Goal: Contribute content: Add original content to the website for others to see

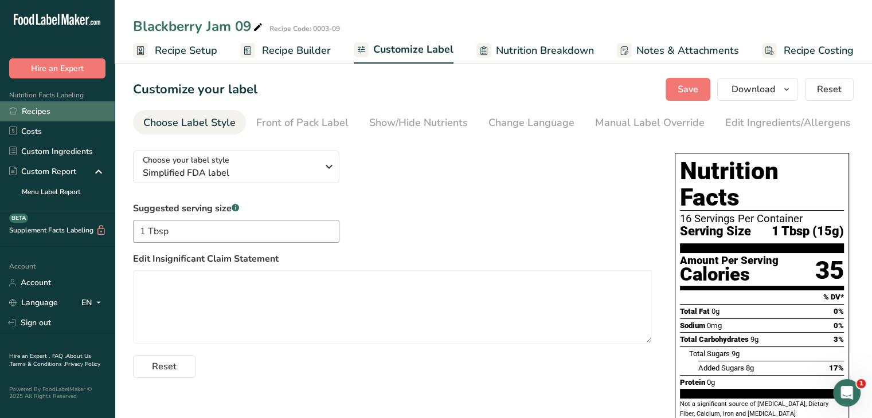
click at [56, 110] on link "Recipes" at bounding box center [57, 111] width 115 height 20
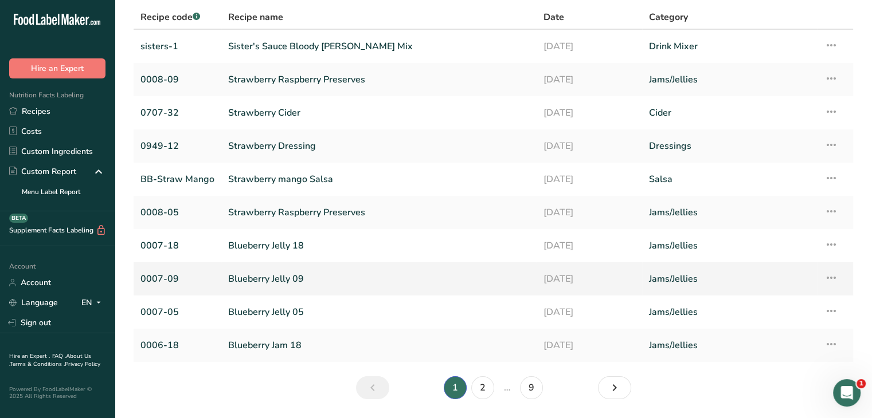
scroll to position [84, 0]
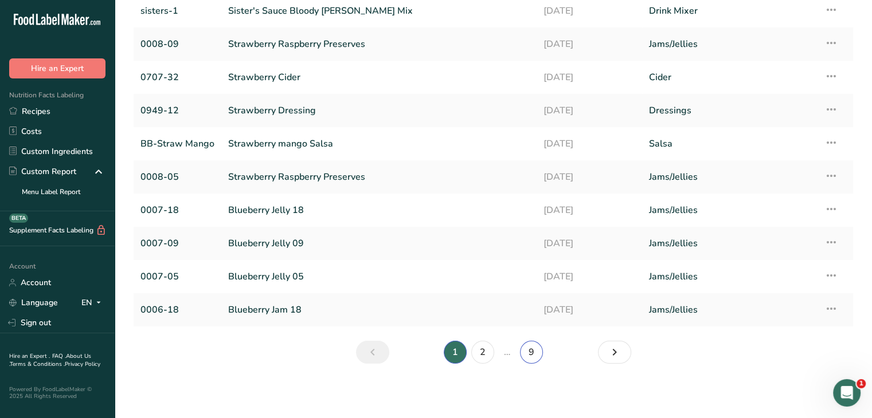
click at [530, 354] on link "9" at bounding box center [531, 352] width 23 height 23
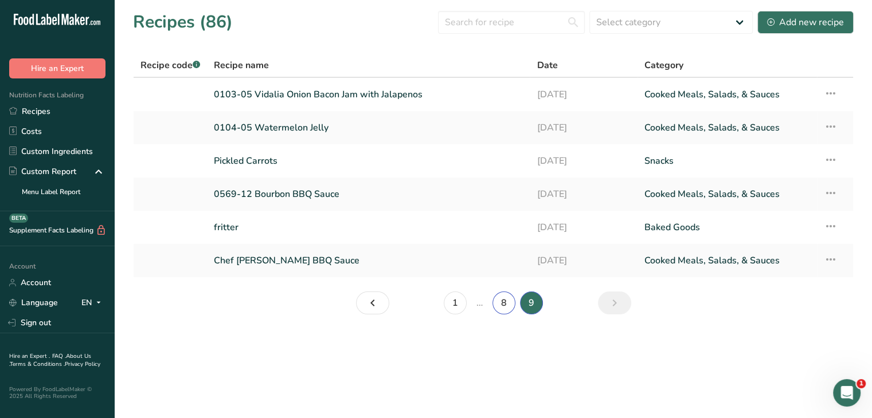
click at [508, 310] on link "8" at bounding box center [503, 303] width 23 height 23
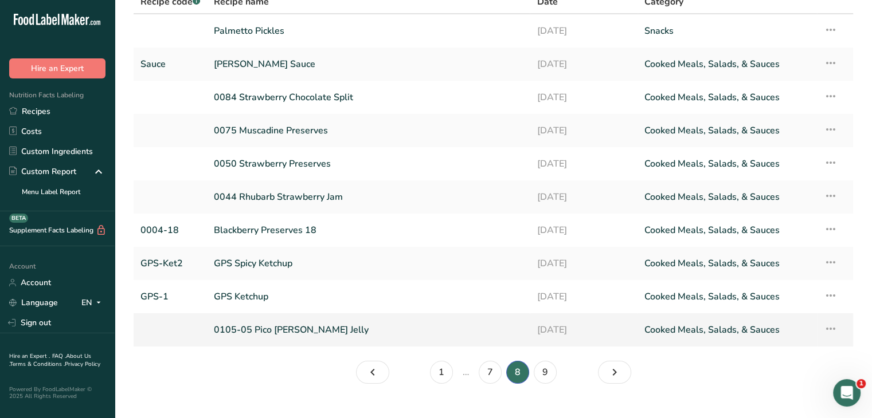
scroll to position [84, 0]
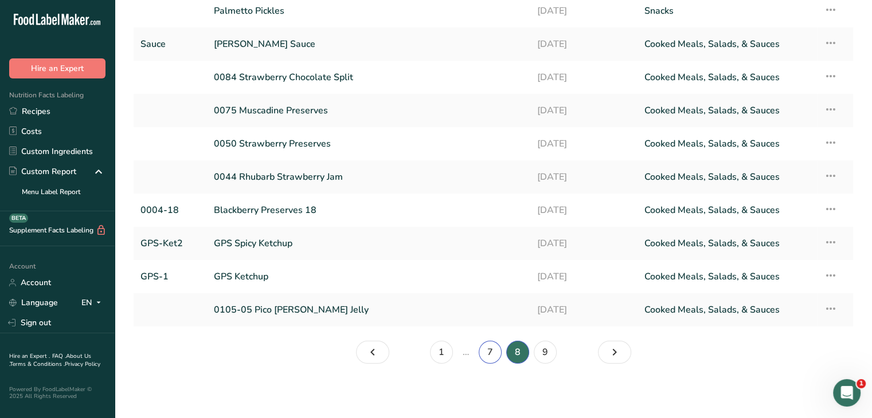
click at [488, 353] on link "7" at bounding box center [490, 352] width 23 height 23
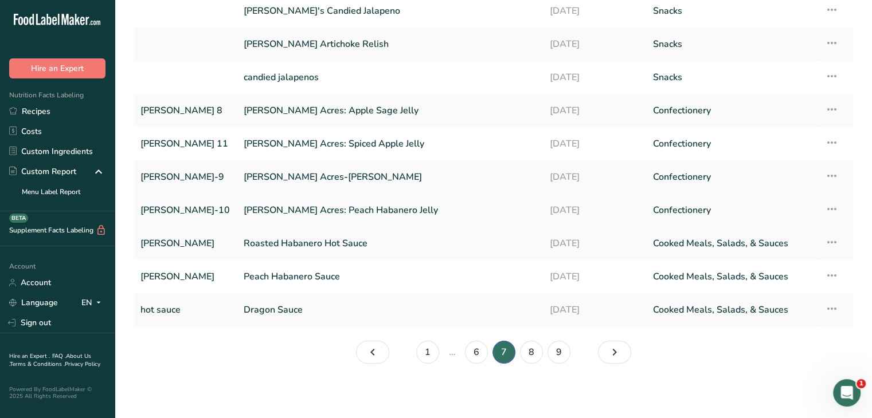
click at [669, 218] on link "Confectionery" at bounding box center [732, 210] width 158 height 24
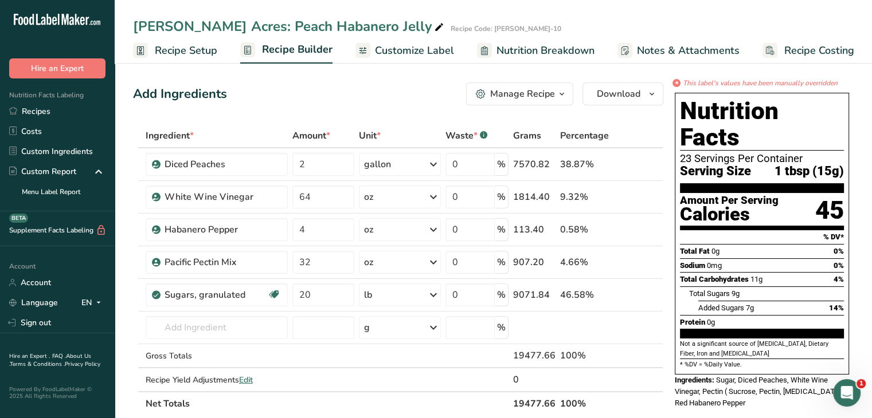
click at [567, 50] on span "Nutrition Breakdown" at bounding box center [545, 50] width 98 height 15
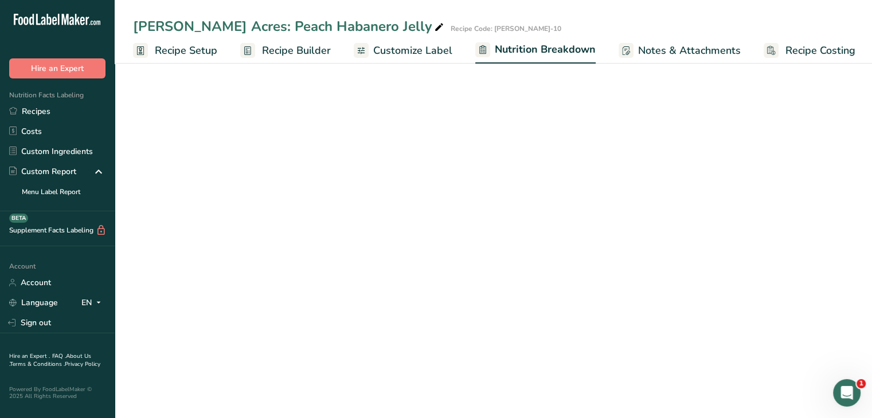
scroll to position [0, 1]
select select "Calories"
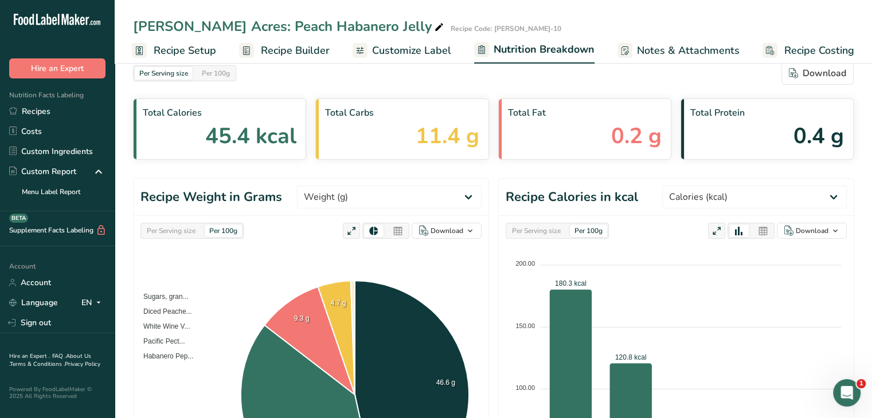
scroll to position [0, 0]
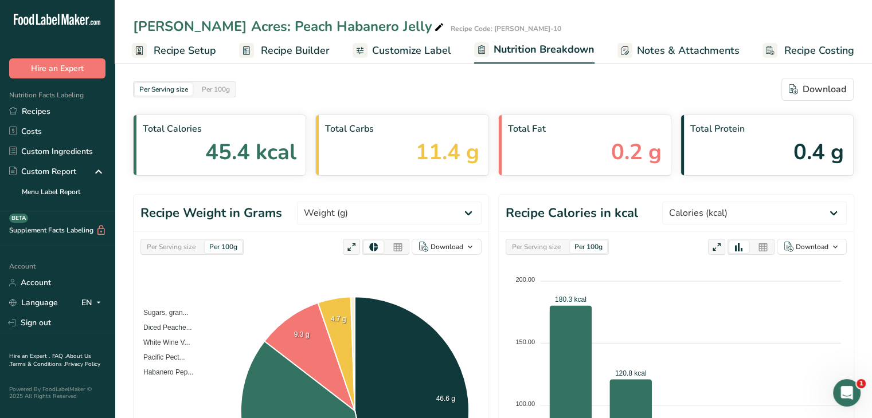
click at [429, 54] on span "Customize Label" at bounding box center [411, 50] width 79 height 15
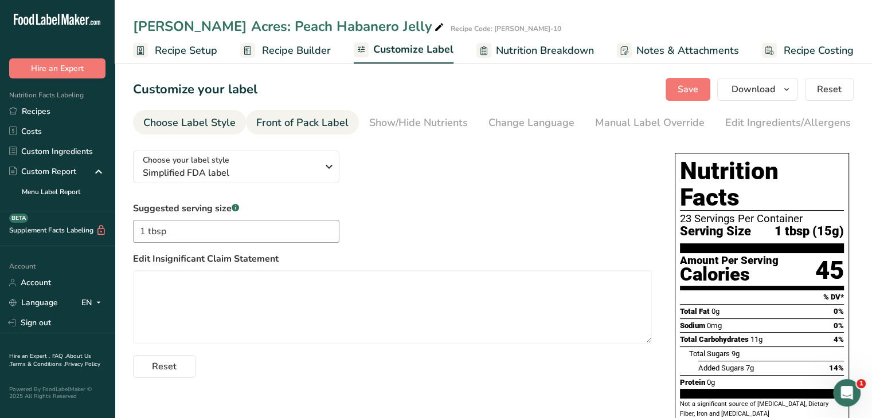
click at [346, 122] on li "Front of Pack Label" at bounding box center [302, 122] width 113 height 25
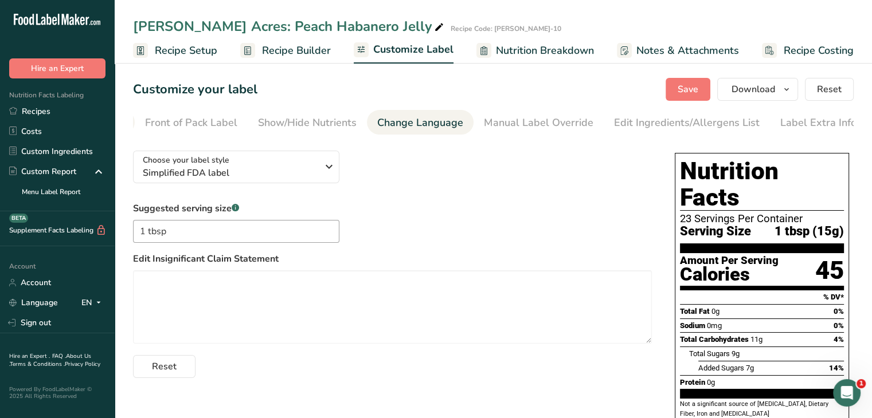
click at [402, 126] on div "Change Language" at bounding box center [420, 122] width 86 height 15
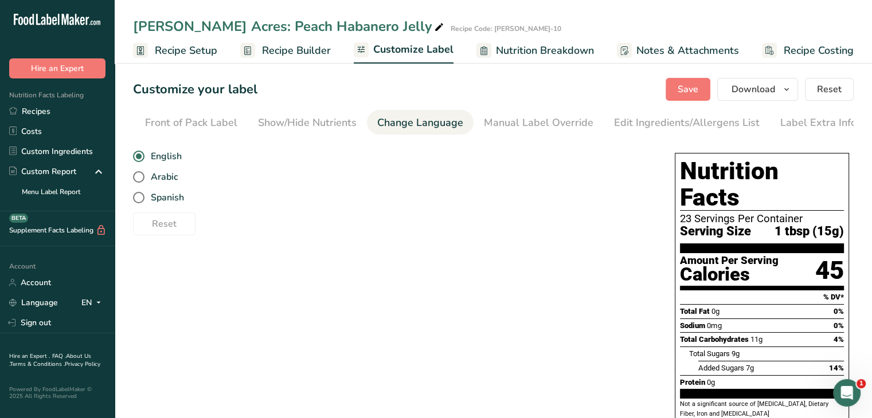
scroll to position [0, 112]
click at [571, 120] on div "Manual Label Override" at bounding box center [537, 122] width 109 height 15
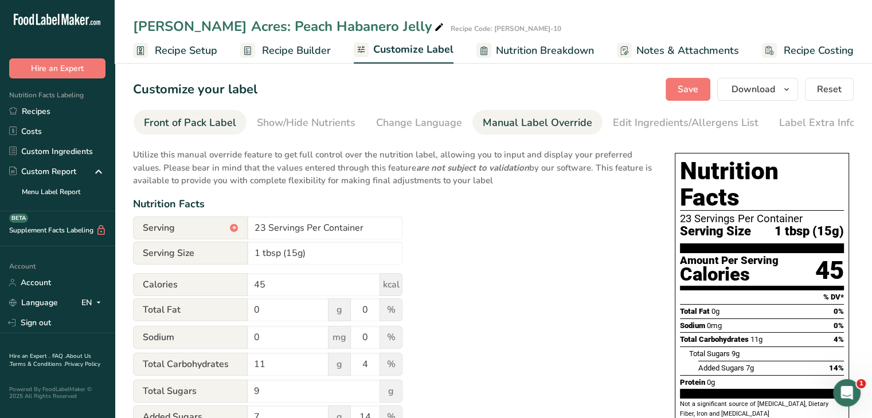
click at [201, 128] on div "Front of Pack Label" at bounding box center [190, 122] width 92 height 15
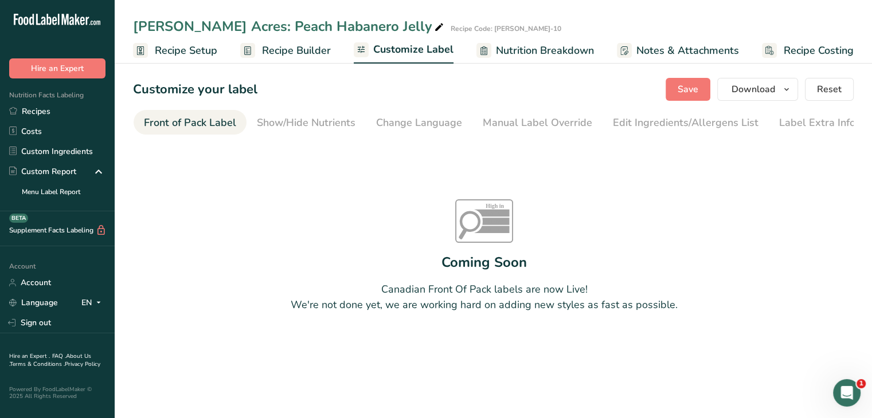
scroll to position [0, 111]
click at [205, 56] on span "Recipe Setup" at bounding box center [186, 50] width 62 height 15
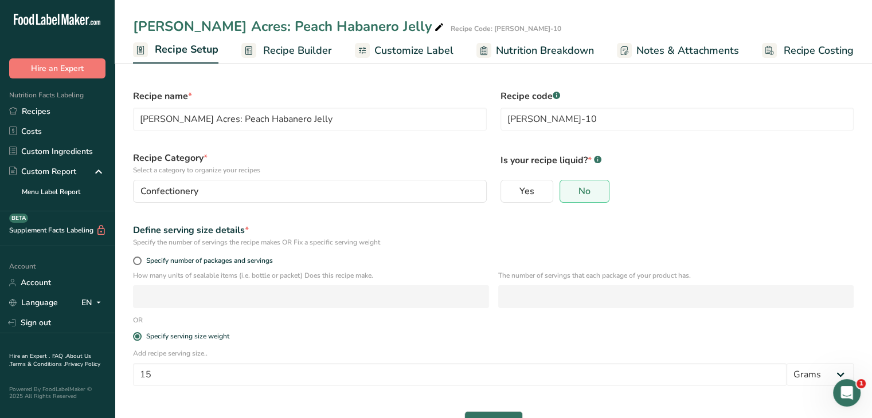
click at [275, 57] on span "Recipe Builder" at bounding box center [297, 50] width 69 height 15
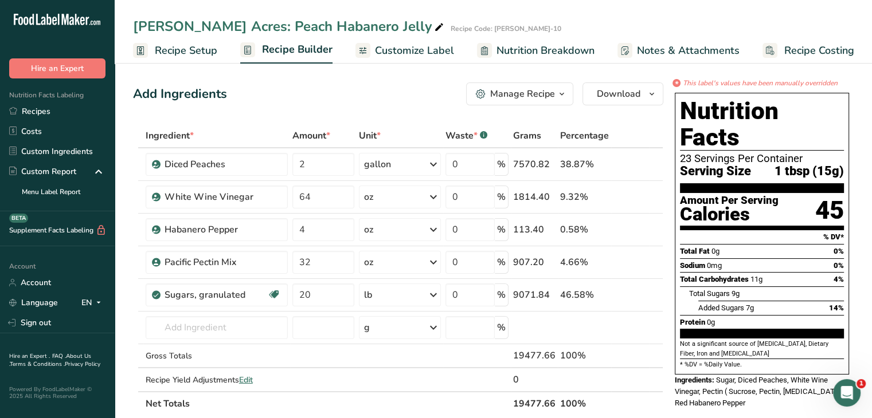
click at [562, 56] on span "Nutrition Breakdown" at bounding box center [545, 50] width 98 height 15
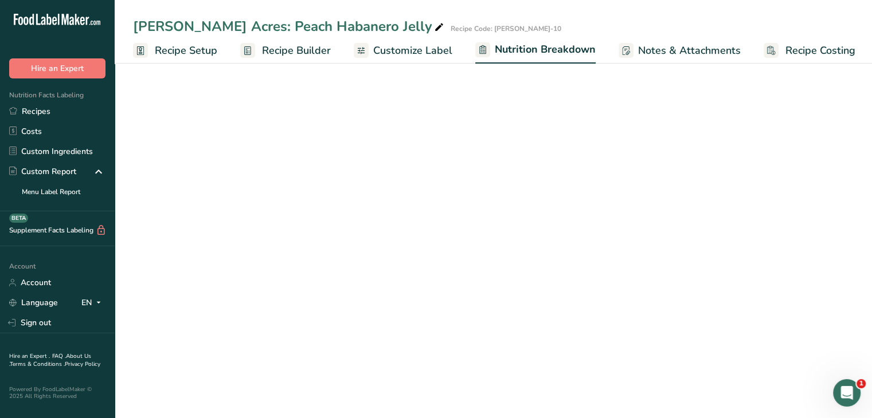
scroll to position [0, 1]
select select "Calories"
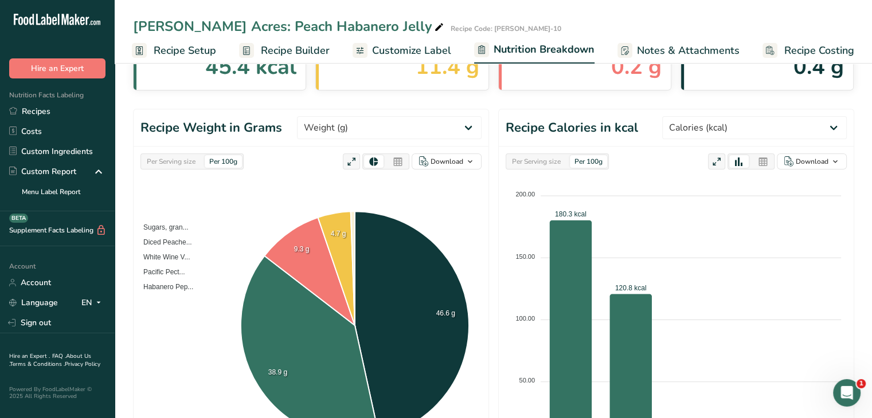
scroll to position [0, 0]
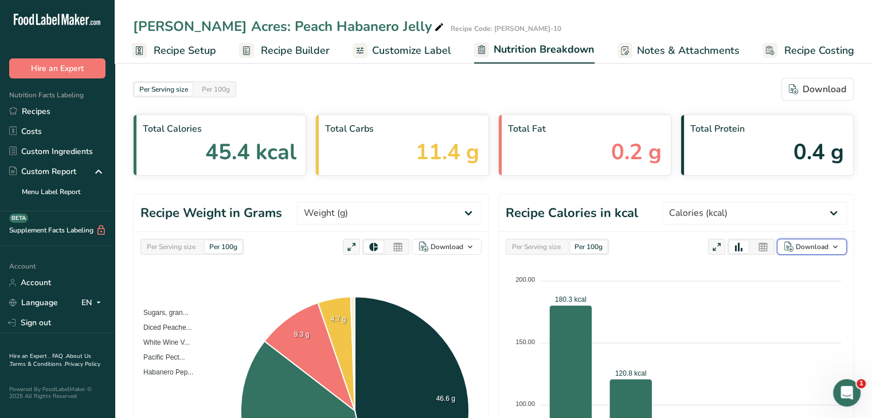
click at [841, 246] on span "button" at bounding box center [835, 247] width 14 height 14
click at [823, 273] on div "As image (.png)" at bounding box center [808, 269] width 63 height 15
click at [457, 248] on div "Download" at bounding box center [446, 247] width 33 height 10
click at [461, 270] on div "As image (.png)" at bounding box center [443, 269] width 63 height 15
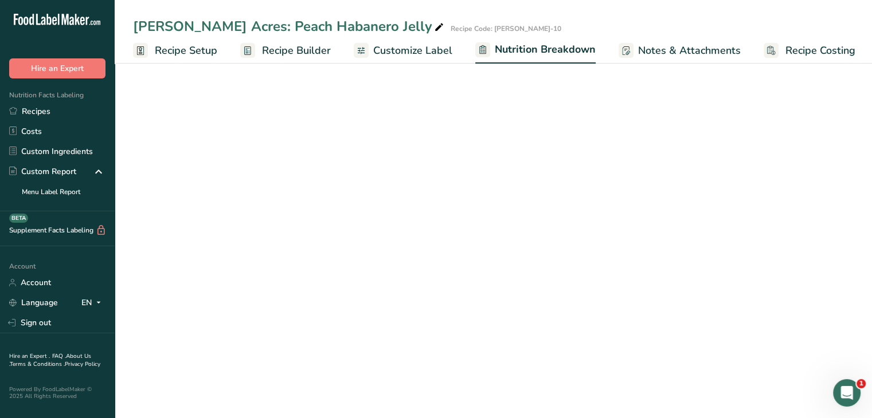
select select "Calories"
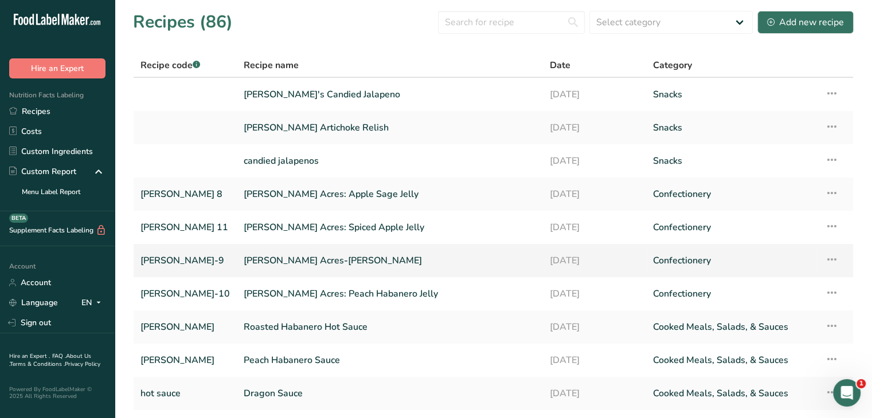
click at [297, 276] on td "[PERSON_NAME] Acres-[PERSON_NAME]" at bounding box center [390, 260] width 306 height 33
click at [289, 259] on link "[PERSON_NAME] Acres-[PERSON_NAME]" at bounding box center [390, 261] width 292 height 24
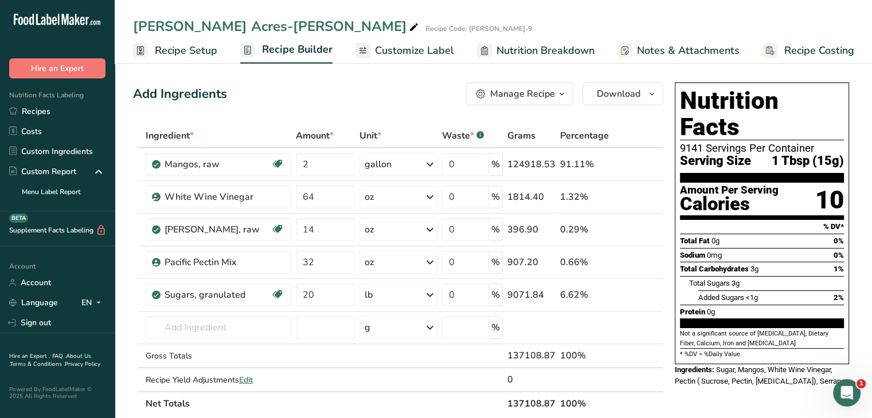
click at [516, 56] on span "Nutrition Breakdown" at bounding box center [545, 50] width 98 height 15
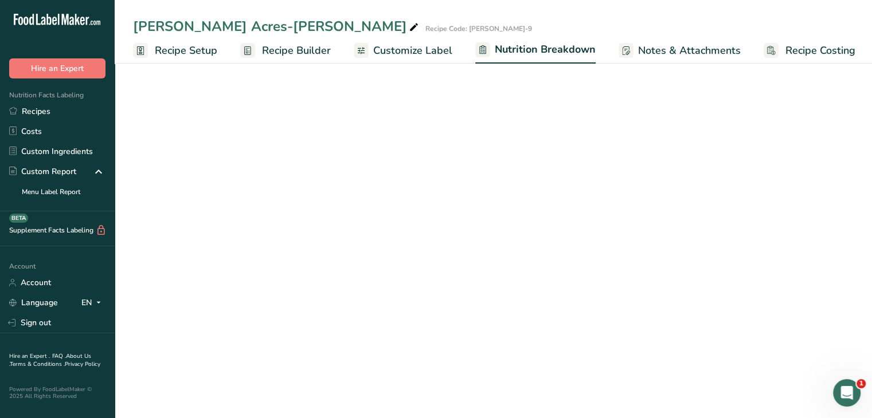
scroll to position [0, 1]
select select "Calories"
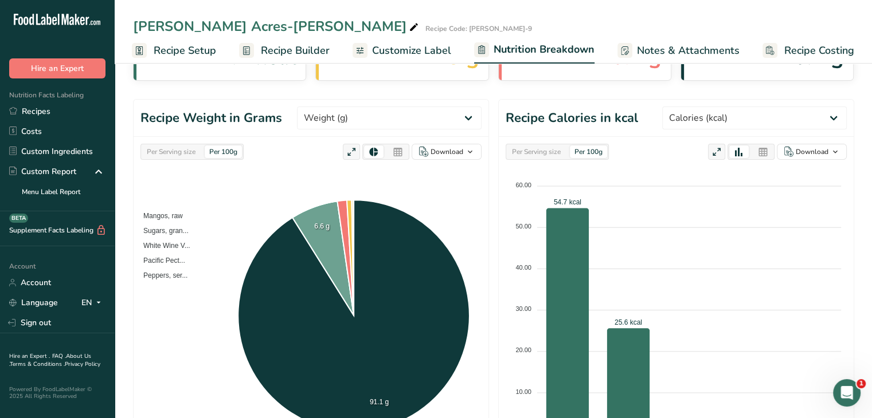
scroll to position [115, 0]
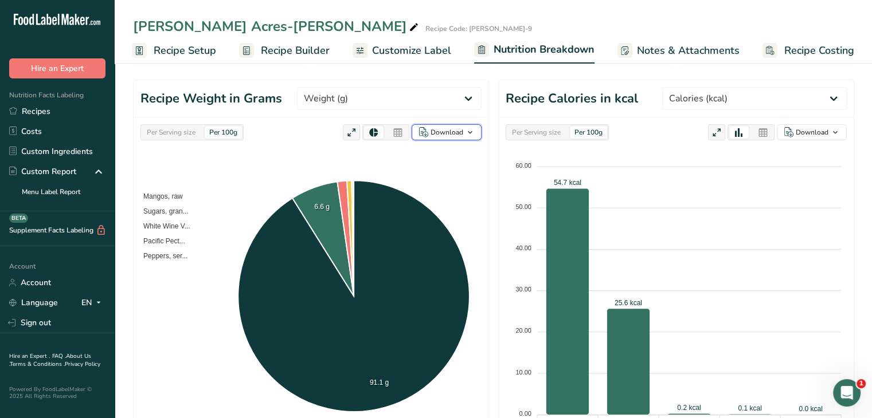
click at [477, 133] on button "Download" at bounding box center [447, 132] width 70 height 16
click at [444, 151] on div "As image (.png)" at bounding box center [443, 154] width 63 height 15
click at [434, 158] on div "As image (.png)" at bounding box center [443, 154] width 63 height 15
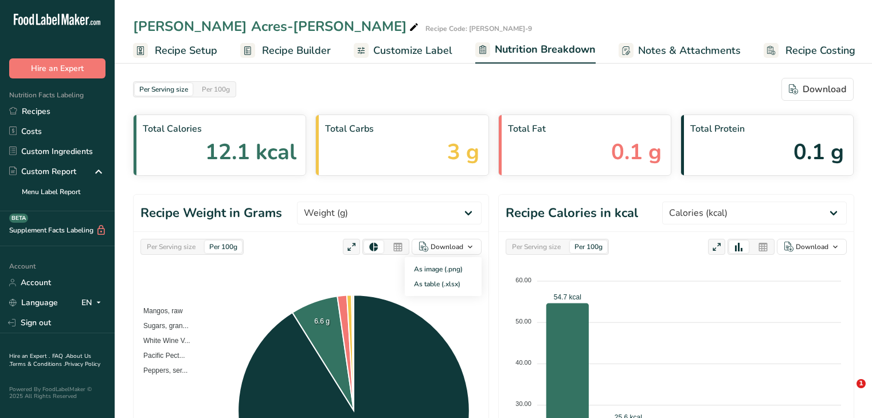
select select "Calories"
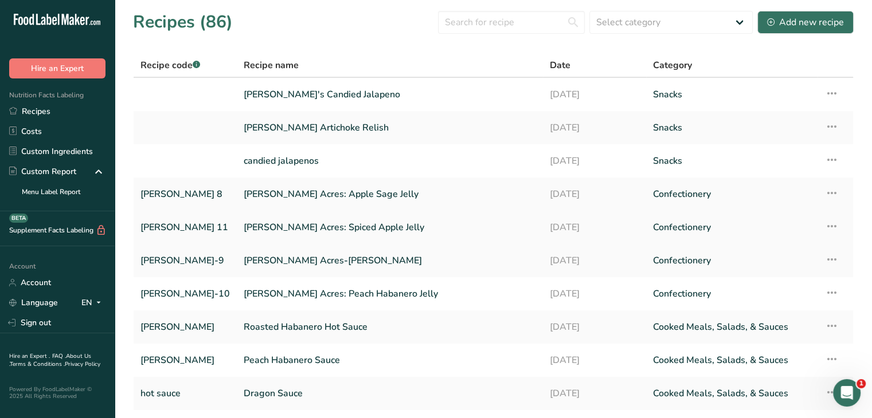
click at [329, 228] on link "[PERSON_NAME] Acres: Spiced Apple Jelly" at bounding box center [390, 228] width 292 height 24
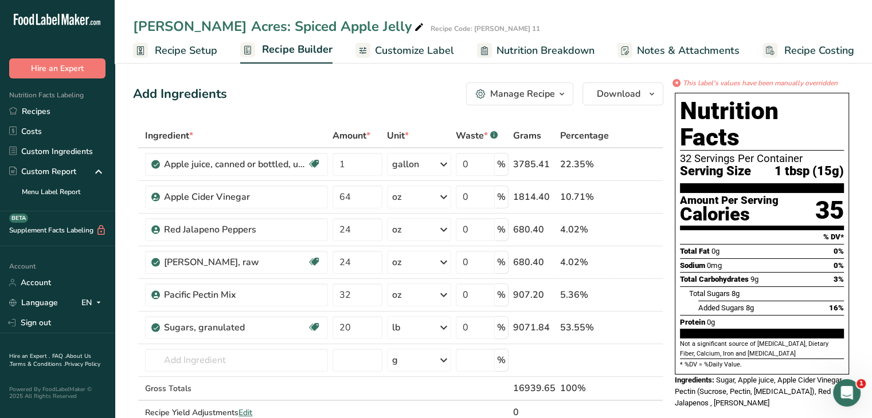
click at [575, 50] on span "Nutrition Breakdown" at bounding box center [545, 50] width 98 height 15
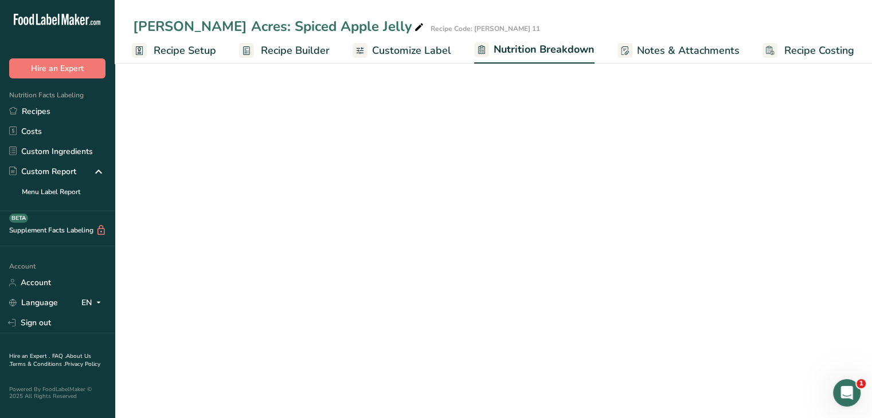
select select "Calories"
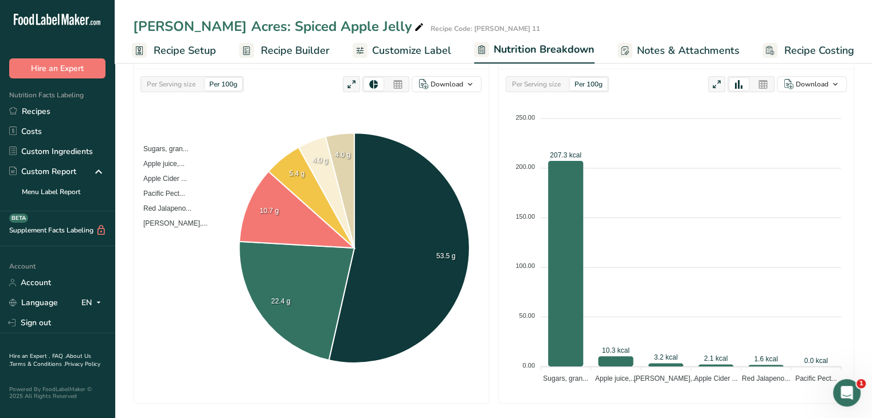
scroll to position [172, 0]
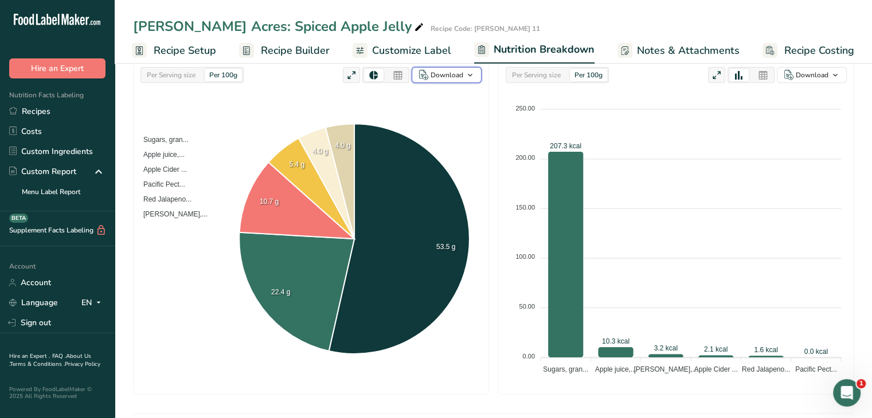
click at [472, 76] on icon "button" at bounding box center [469, 75] width 9 height 14
click at [452, 102] on div "As image (.png)" at bounding box center [443, 97] width 63 height 15
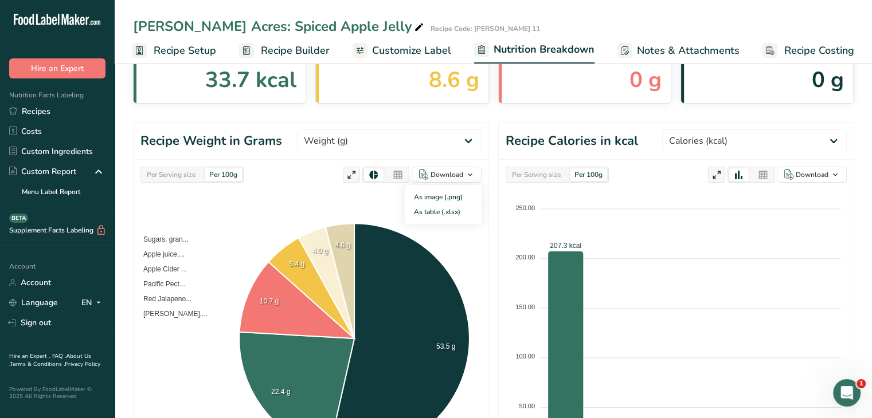
scroll to position [0, 0]
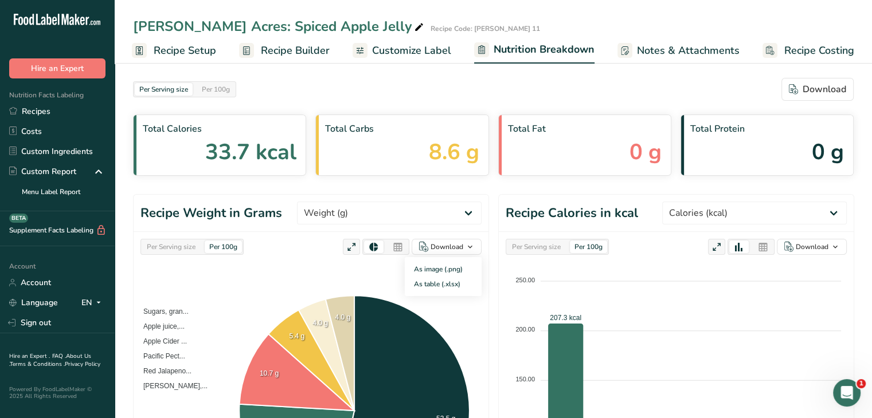
click at [399, 248] on icon at bounding box center [398, 248] width 10 height 16
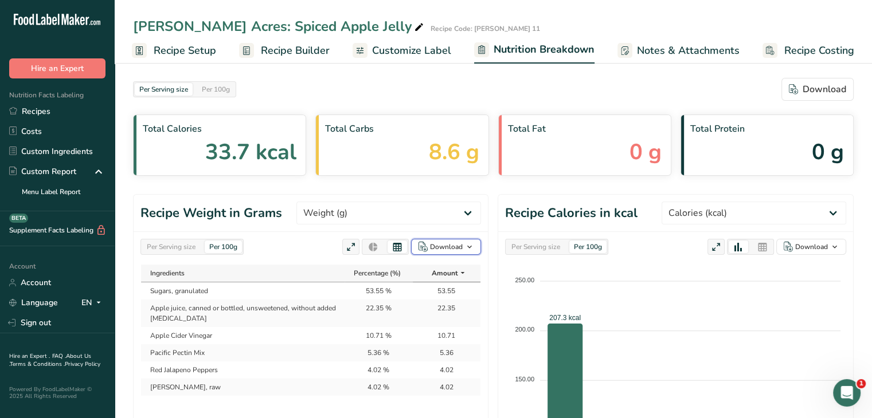
click at [473, 246] on icon "button" at bounding box center [469, 247] width 9 height 14
click at [438, 292] on div "As image (.png) As table (.xlsx)" at bounding box center [442, 276] width 77 height 39
click at [436, 288] on div "As table (.xlsx)" at bounding box center [442, 284] width 63 height 15
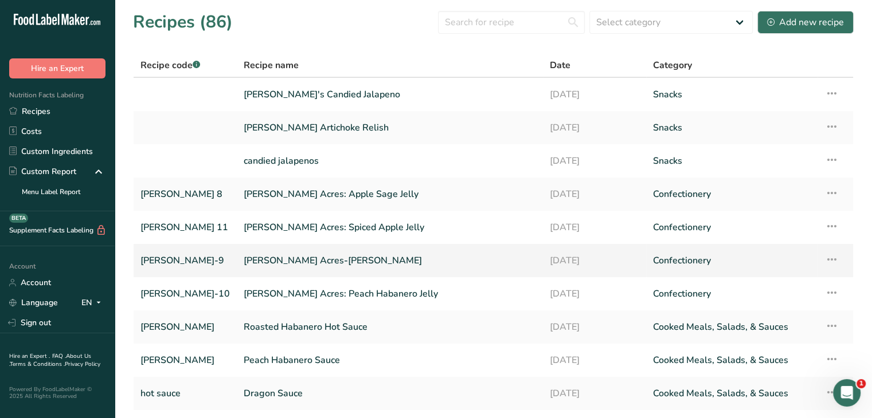
click at [335, 267] on link "[PERSON_NAME] Acres-[PERSON_NAME]" at bounding box center [390, 261] width 292 height 24
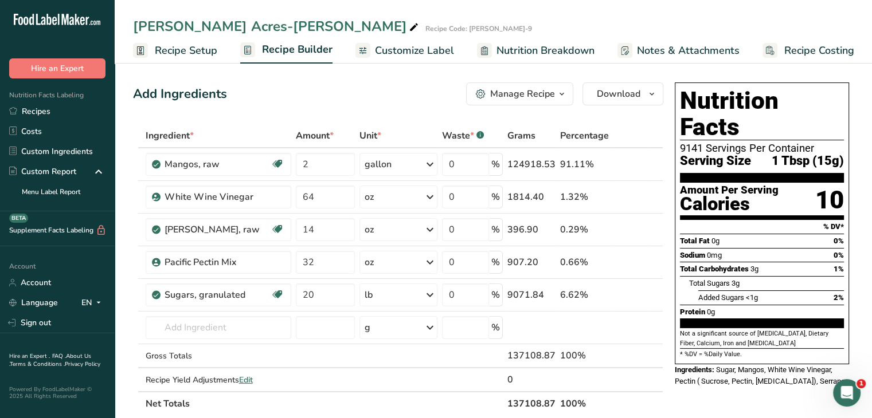
click at [530, 45] on span "Nutrition Breakdown" at bounding box center [545, 50] width 98 height 15
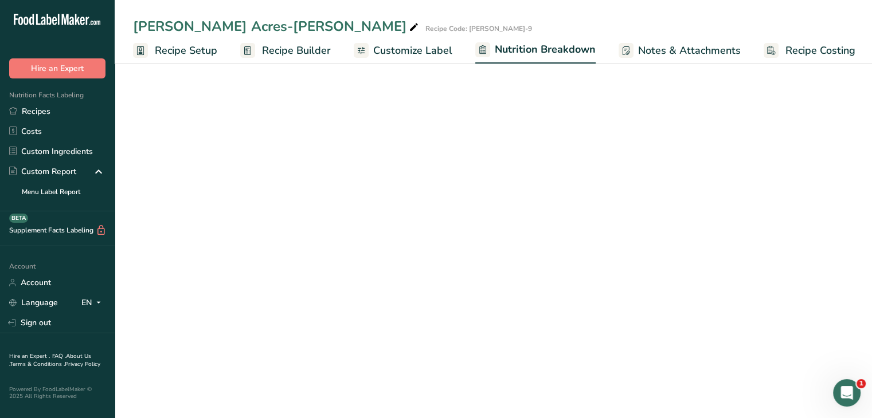
scroll to position [0, 1]
select select "Calories"
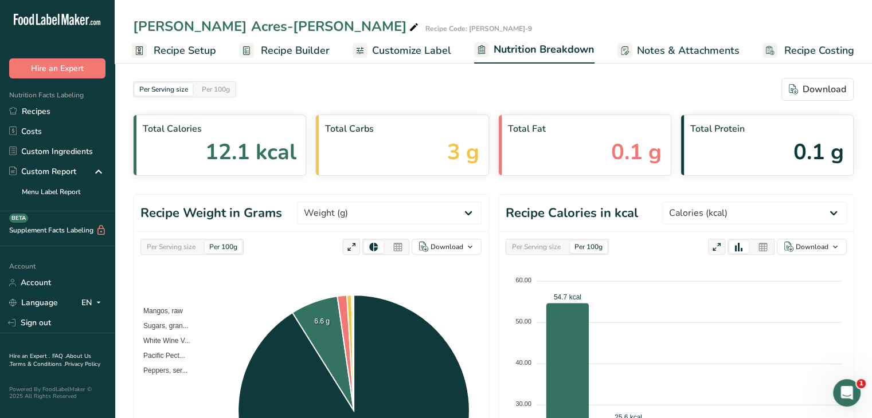
click at [393, 251] on icon at bounding box center [398, 248] width 10 height 16
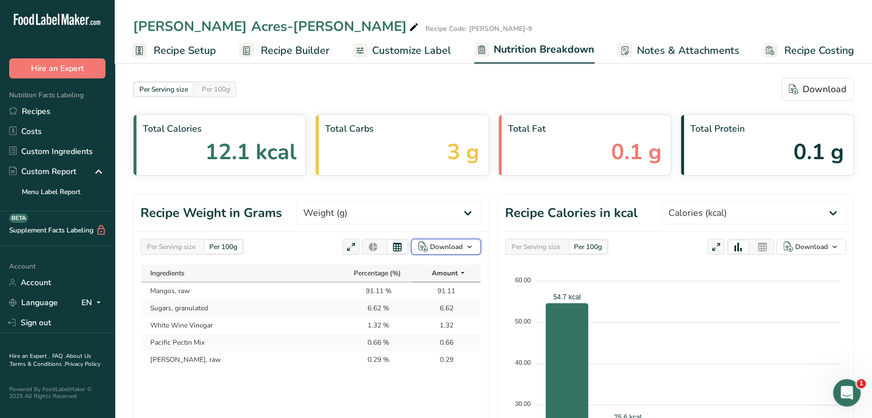
click at [472, 244] on icon "button" at bounding box center [469, 247] width 9 height 14
click at [426, 284] on div "As table (.xlsx)" at bounding box center [442, 284] width 63 height 15
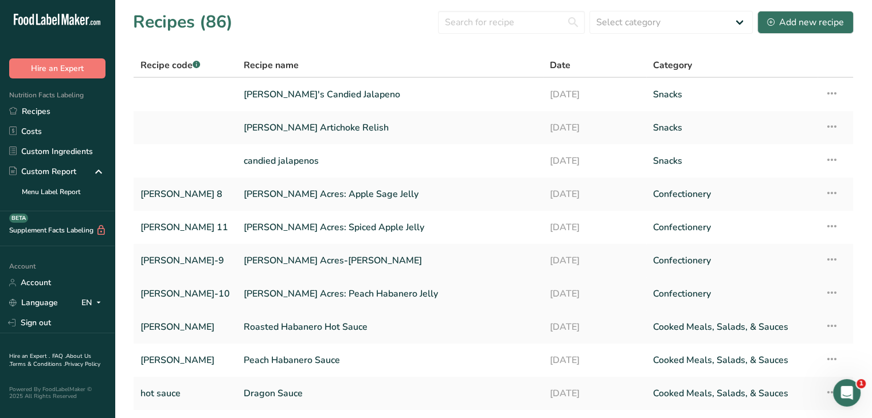
click at [307, 291] on link "[PERSON_NAME] Acres: Peach Habanero Jelly" at bounding box center [390, 294] width 292 height 24
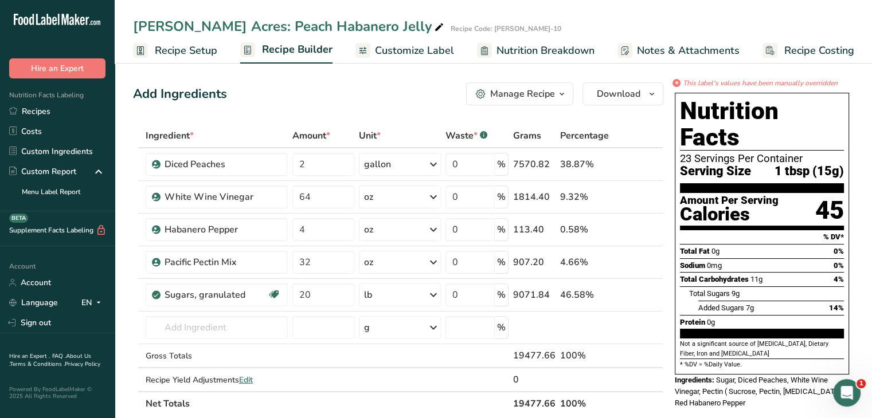
click at [555, 45] on span "Nutrition Breakdown" at bounding box center [545, 50] width 98 height 15
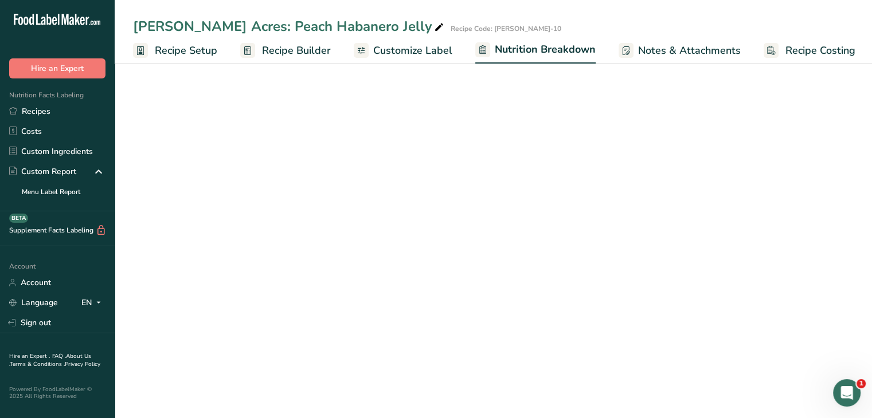
scroll to position [0, 1]
select select "Calories"
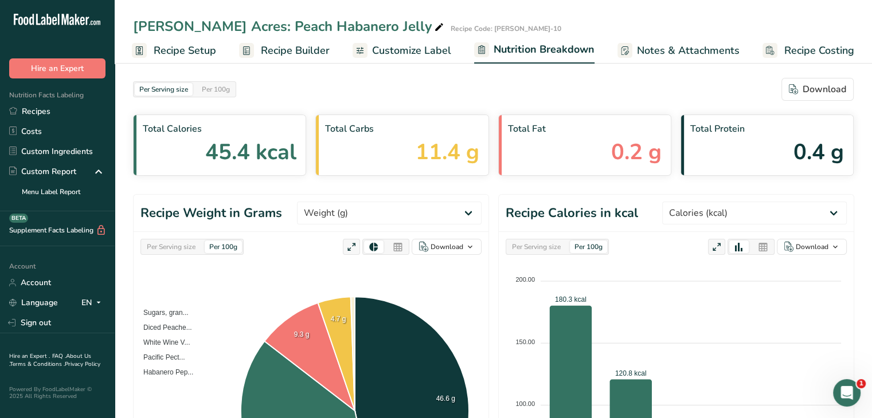
click at [395, 248] on icon at bounding box center [398, 248] width 10 height 16
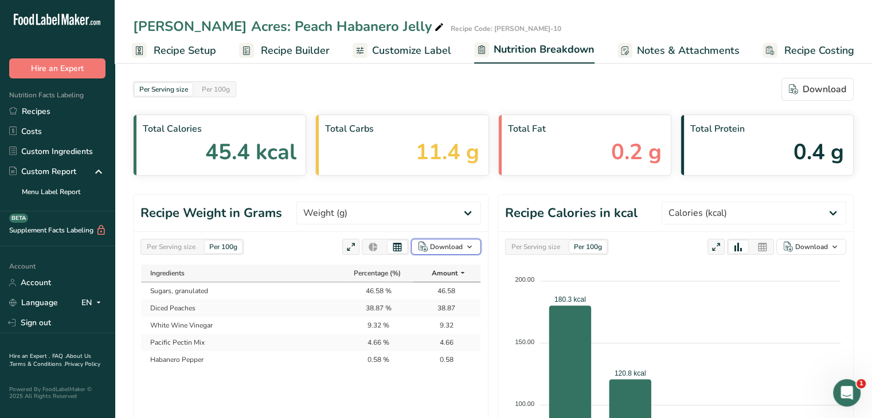
click at [446, 246] on div "Download" at bounding box center [446, 247] width 33 height 10
click at [447, 284] on div "As table (.xlsx)" at bounding box center [442, 284] width 63 height 15
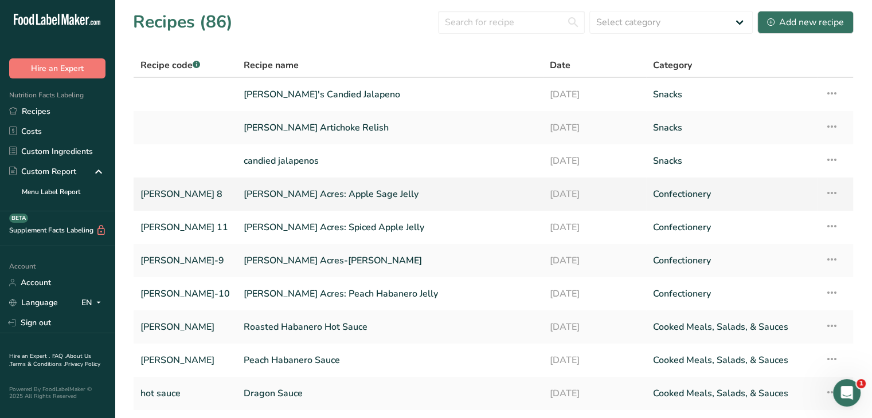
click at [261, 189] on link "[PERSON_NAME] Acres: Apple Sage Jelly" at bounding box center [390, 194] width 292 height 24
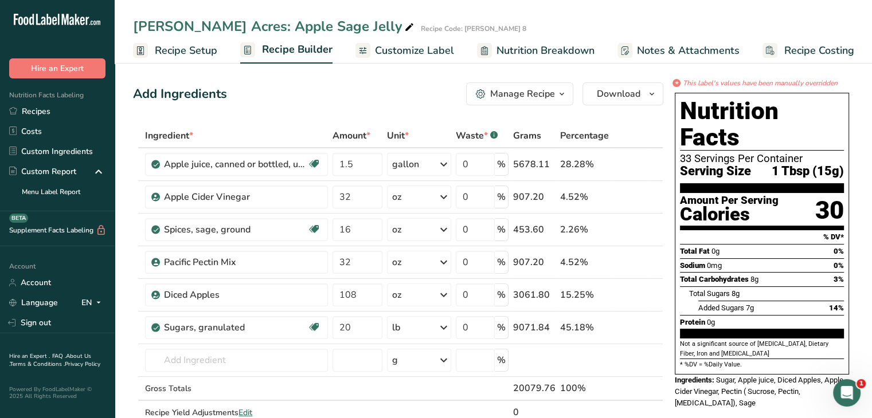
click at [552, 51] on span "Nutrition Breakdown" at bounding box center [545, 50] width 98 height 15
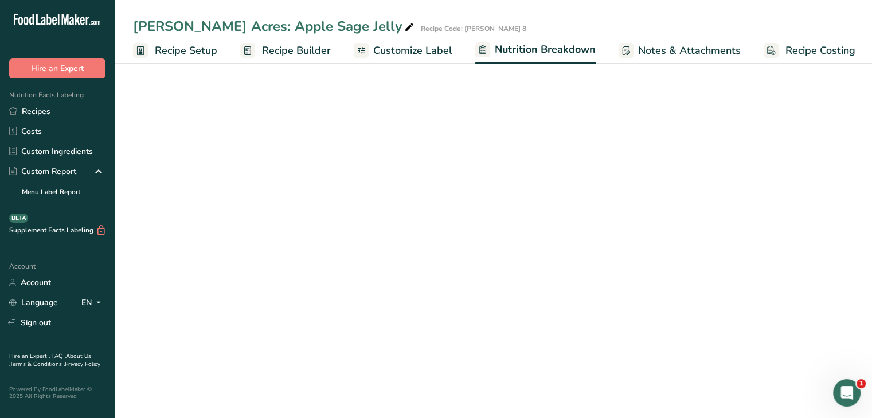
scroll to position [0, 1]
select select "Calories"
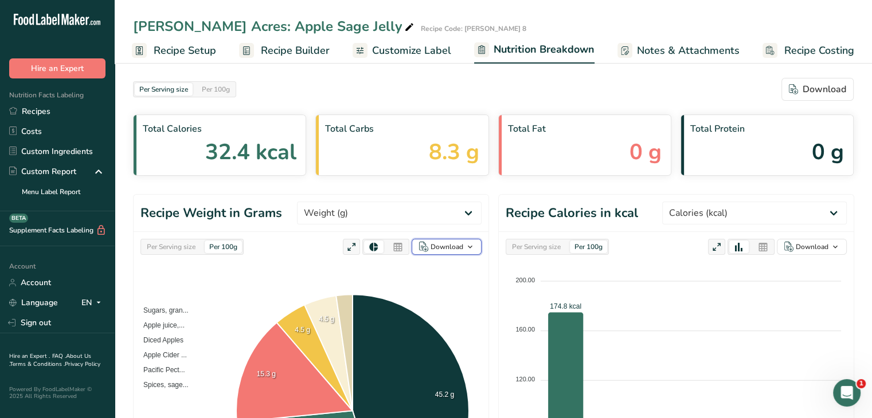
click at [469, 245] on icon "button" at bounding box center [469, 247] width 9 height 14
click at [459, 285] on div "As table (.xlsx)" at bounding box center [443, 284] width 63 height 15
click at [470, 247] on icon "button" at bounding box center [469, 247] width 9 height 14
click at [465, 273] on div "As image (.png)" at bounding box center [443, 269] width 63 height 15
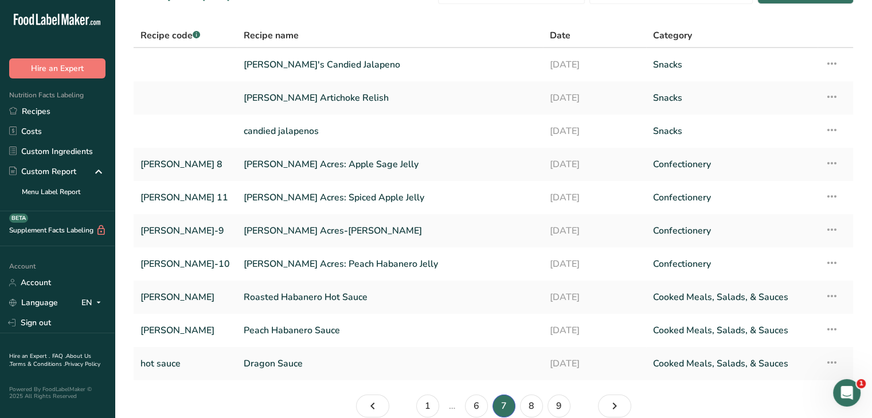
scroll to position [57, 0]
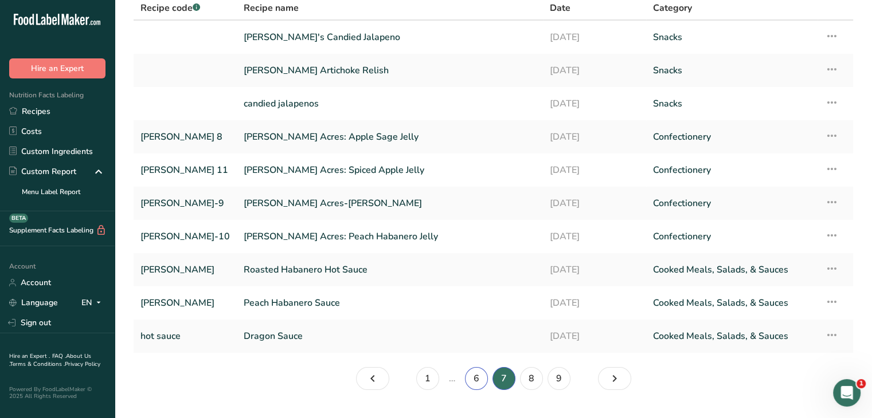
click at [473, 386] on link "6" at bounding box center [476, 378] width 23 height 23
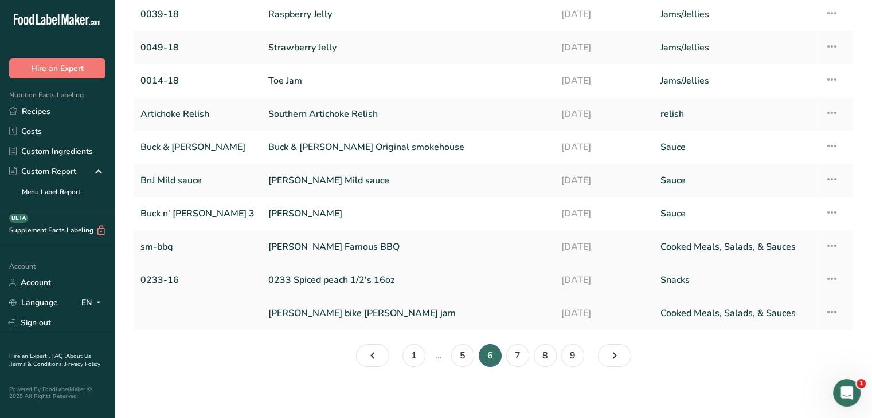
scroll to position [84, 0]
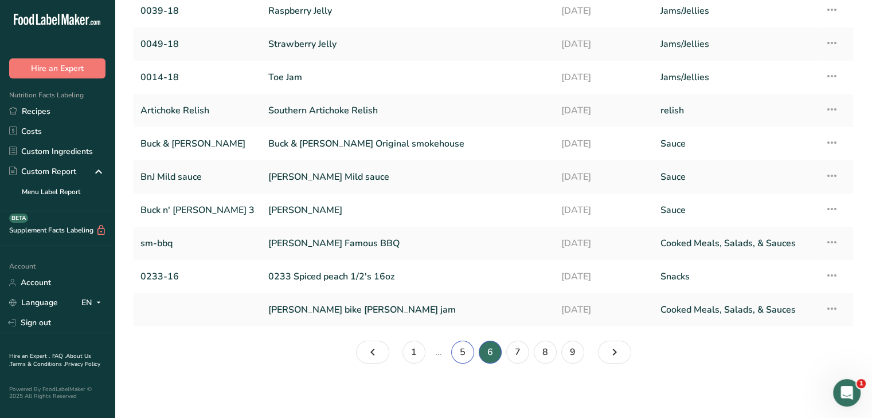
click at [468, 351] on link "5" at bounding box center [462, 352] width 23 height 23
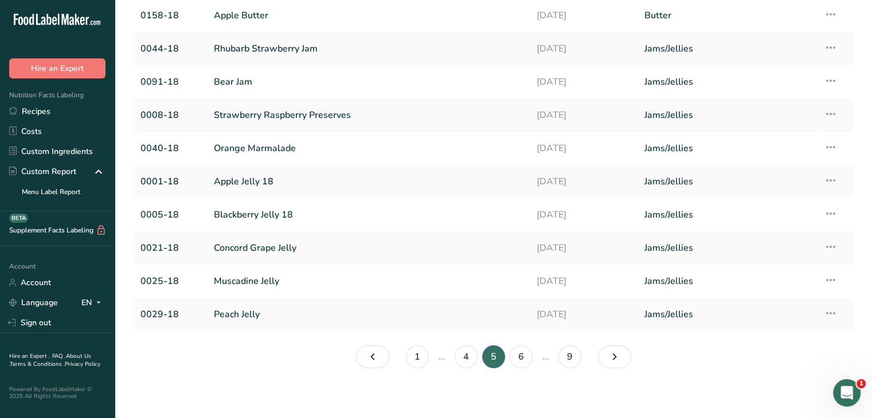
scroll to position [84, 0]
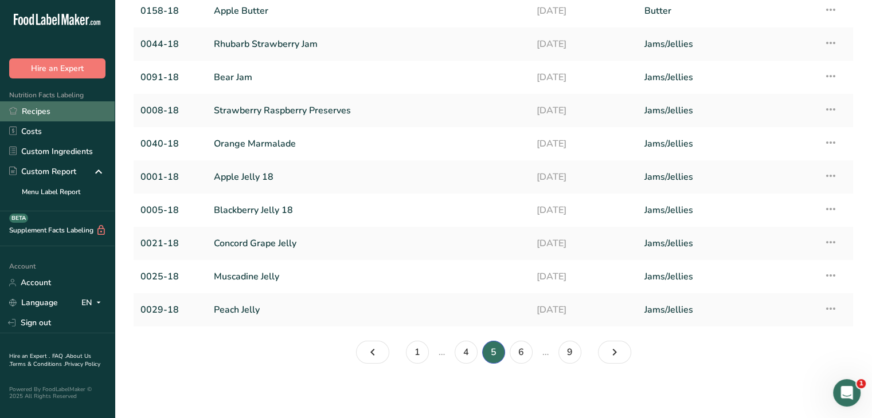
click at [38, 108] on link "Recipes" at bounding box center [57, 111] width 115 height 20
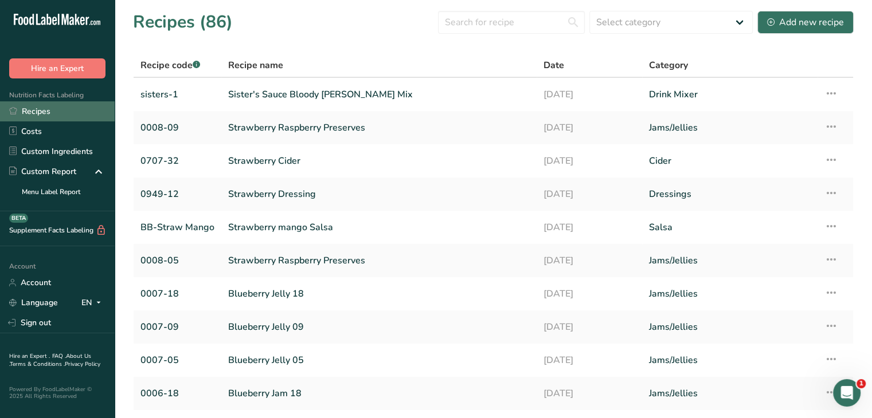
click at [50, 120] on link "Recipes" at bounding box center [57, 111] width 115 height 20
click at [804, 29] on button "Add new recipe" at bounding box center [805, 22] width 96 height 23
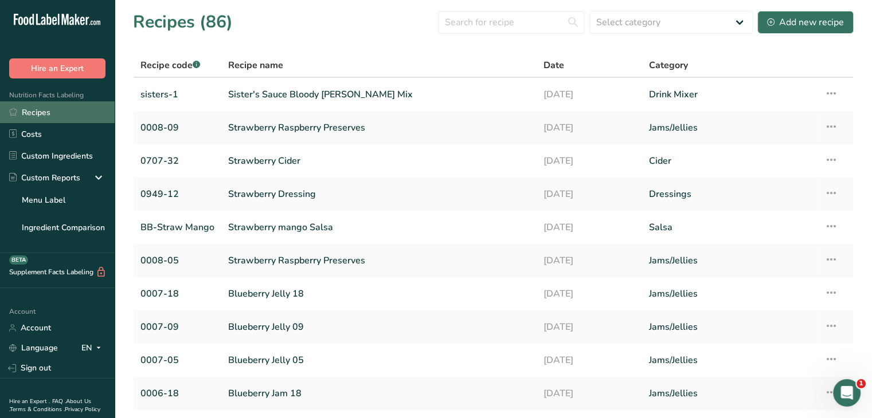
click at [20, 113] on link "Recipes" at bounding box center [57, 112] width 115 height 22
click at [797, 24] on div "Add new recipe" at bounding box center [805, 22] width 77 height 14
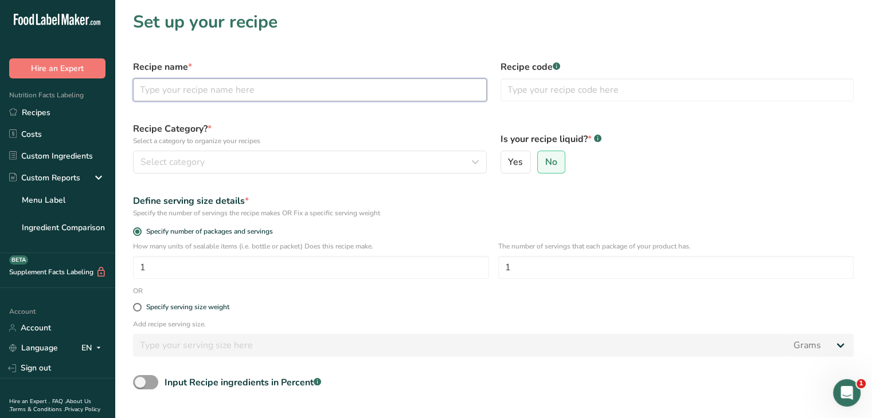
click at [191, 91] on input "text" at bounding box center [310, 90] width 354 height 23
click at [183, 89] on input "Osborne" at bounding box center [310, 90] width 354 height 23
type input "Osborne Blueberry Basil Spread"
type input "Osborne-1"
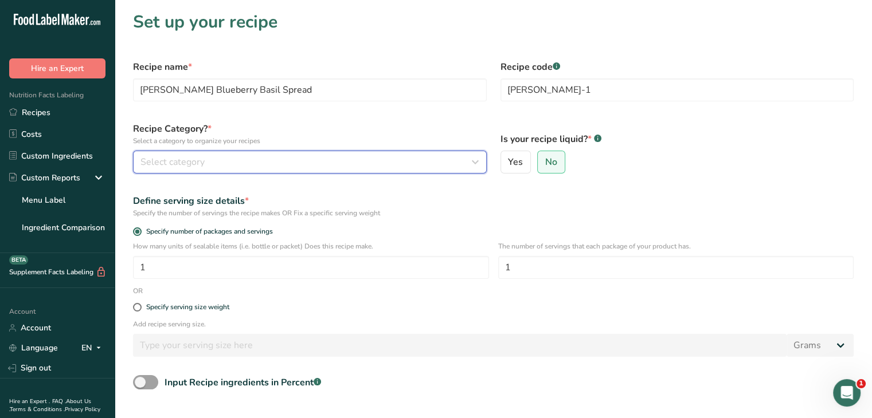
click at [214, 168] on div "Select category" at bounding box center [306, 162] width 332 height 14
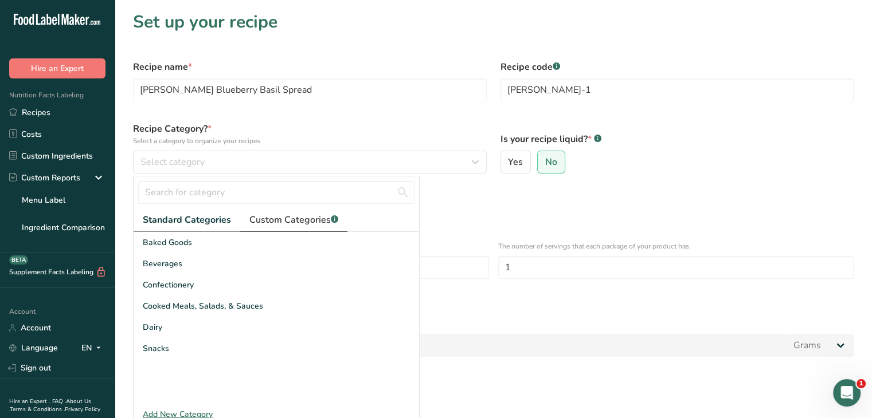
click at [283, 218] on span "Custom Categories .a-a{fill:#347362;}.b-a{fill:#fff;}" at bounding box center [293, 220] width 89 height 14
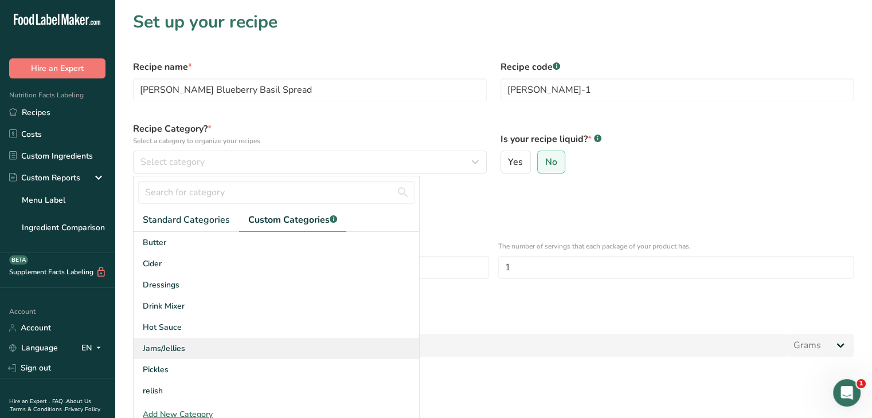
scroll to position [57, 0]
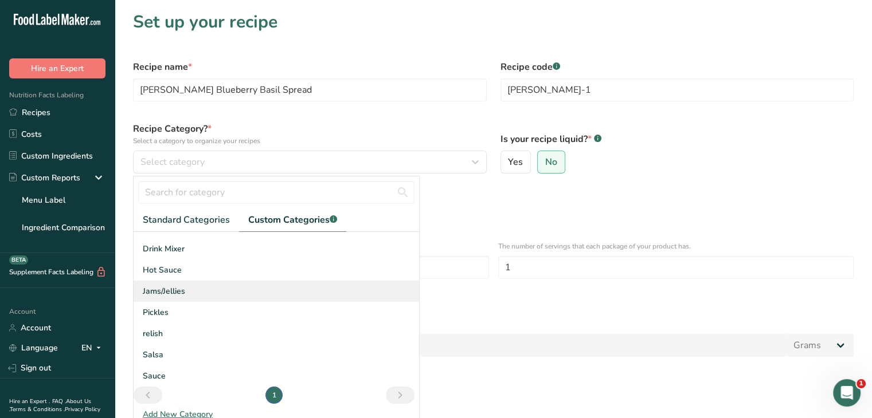
click at [176, 289] on span "Jams/Jellies" at bounding box center [164, 291] width 42 height 12
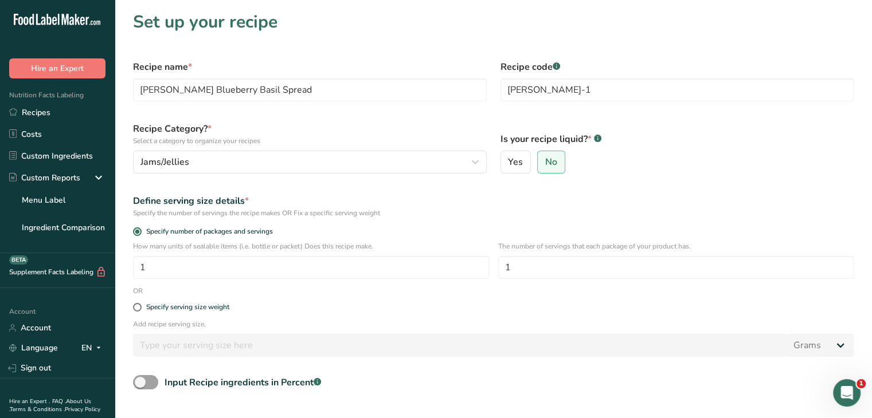
drag, startPoint x: 139, startPoint y: 309, endPoint x: 143, endPoint y: 335, distance: 26.1
click at [139, 310] on span at bounding box center [137, 307] width 9 height 9
click at [139, 310] on input "Specify serving size weight" at bounding box center [136, 307] width 7 height 7
radio input "true"
radio input "false"
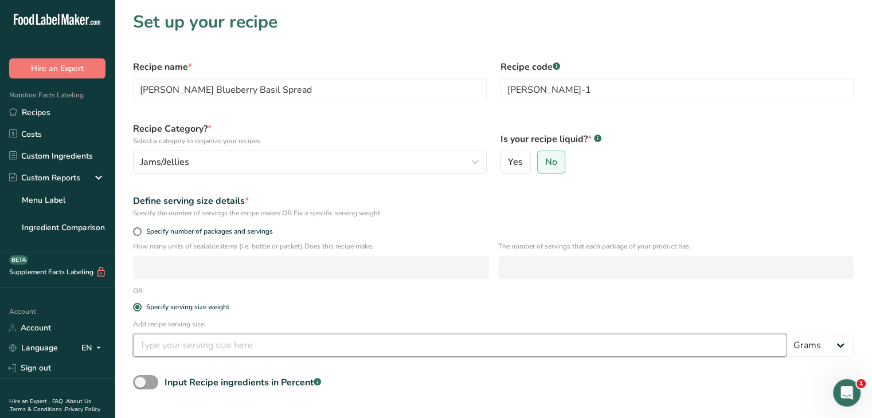
click at [147, 341] on input "number" at bounding box center [459, 345] width 653 height 23
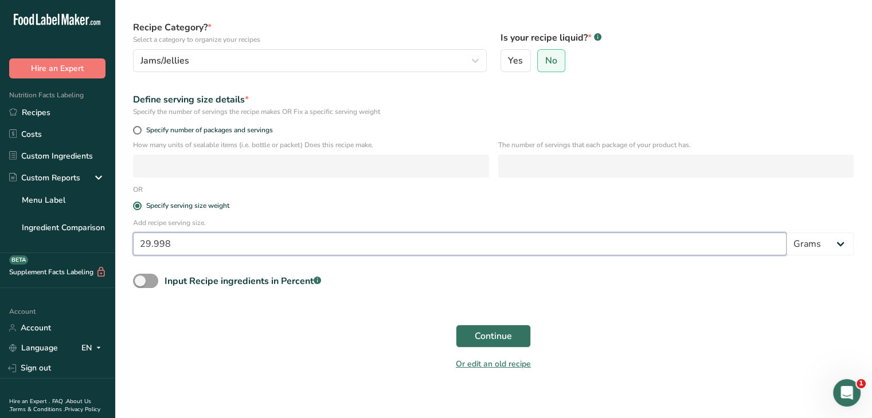
scroll to position [109, 0]
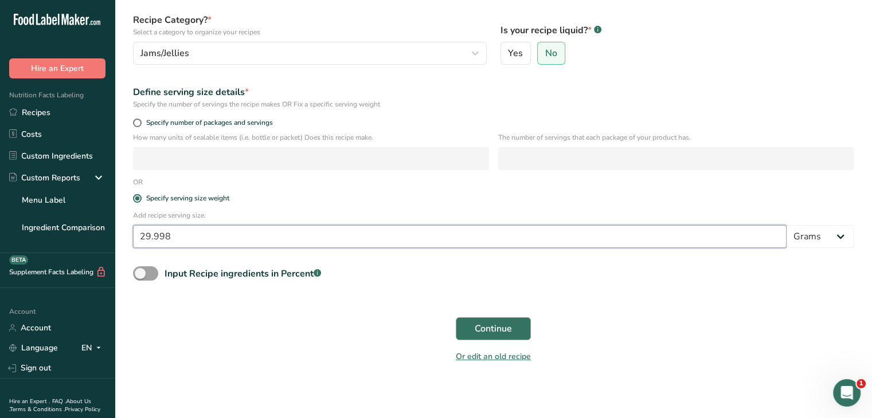
type input "29.998"
click at [469, 328] on button "Continue" at bounding box center [493, 329] width 75 height 23
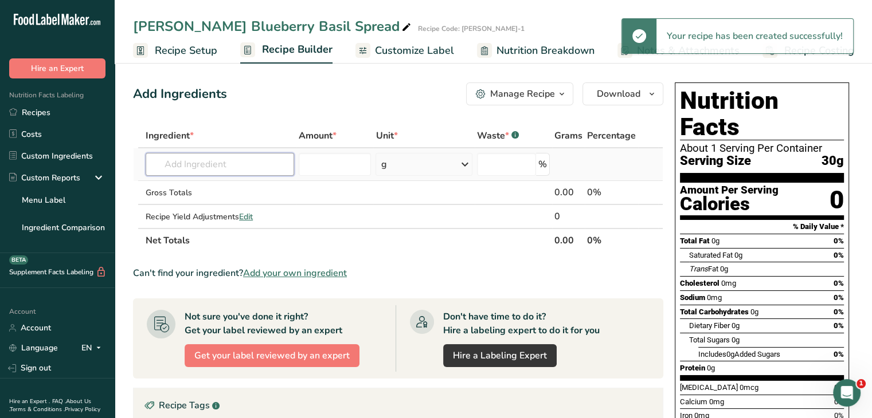
click at [206, 163] on input "text" at bounding box center [220, 164] width 148 height 23
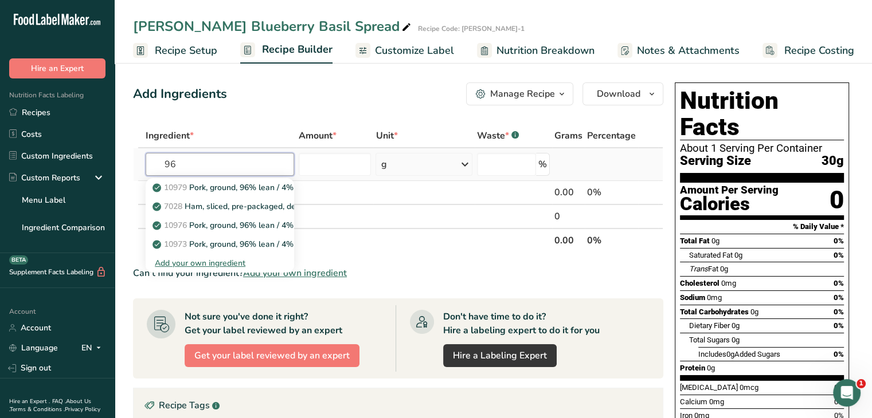
type input "9"
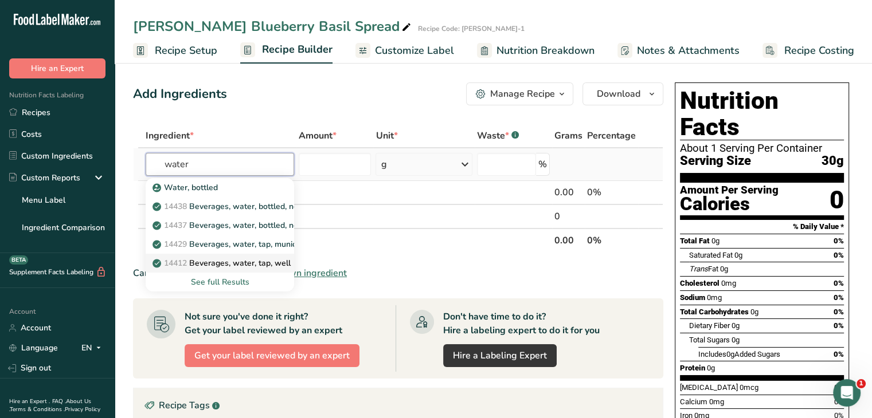
type input "water"
click at [256, 261] on p "14412 Beverages, water, tap, well" at bounding box center [223, 263] width 136 height 12
type input "Beverages, water, tap, well"
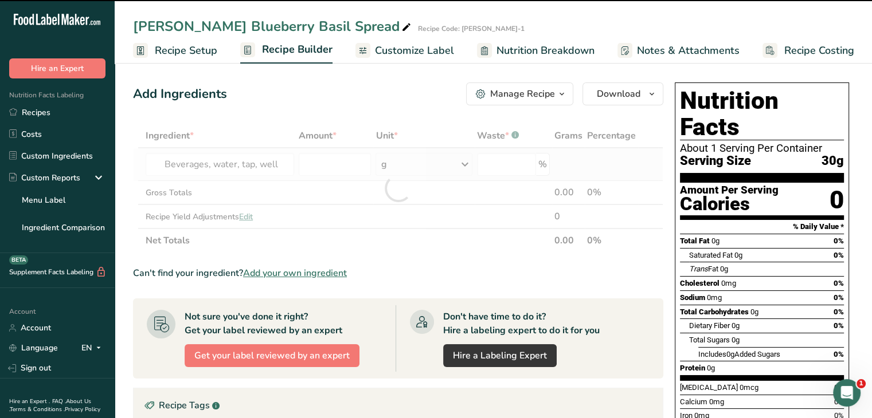
type input "0"
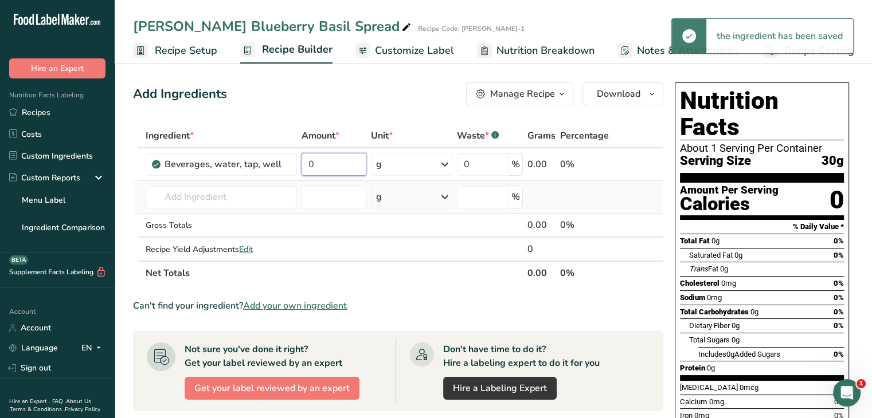
drag, startPoint x: 337, startPoint y: 165, endPoint x: 250, endPoint y: 182, distance: 88.8
click at [250, 182] on tbody "Beverages, water, tap, well 0 g Portions 1 fl oz 1 serving 8 fl oz 8 fl oz 1 li…" at bounding box center [398, 204] width 529 height 112
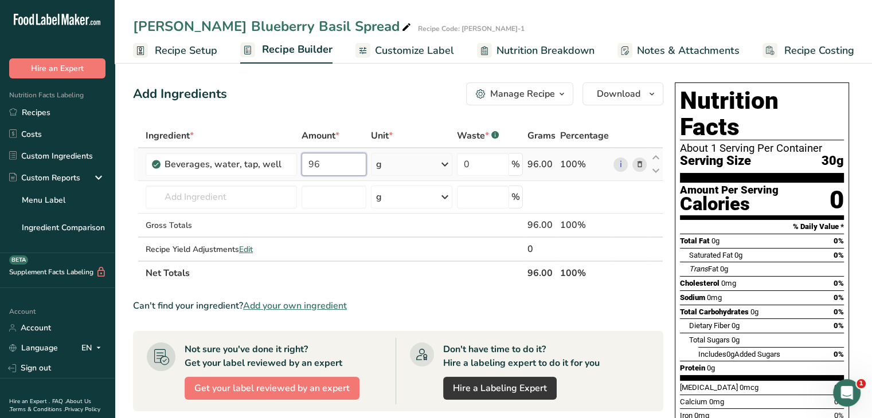
type input "96"
click at [448, 169] on div "Ingredient * Amount * Unit * Waste * .a-a{fill:#347362;}.b-a{fill:#fff;} Grams …" at bounding box center [398, 205] width 530 height 162
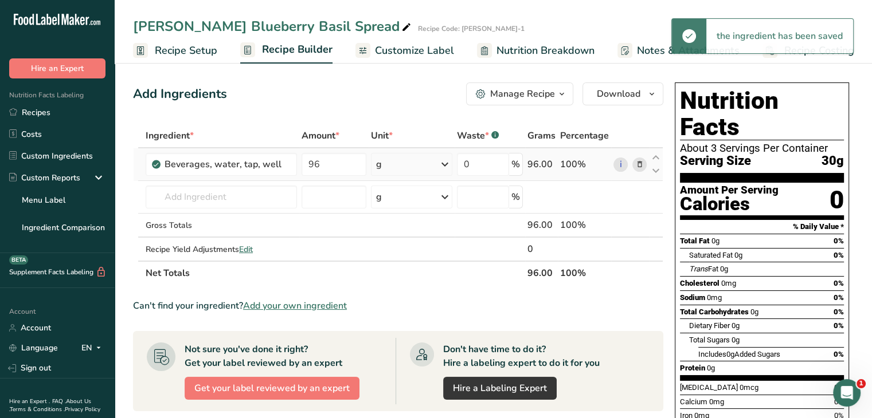
click at [443, 165] on icon at bounding box center [445, 164] width 14 height 21
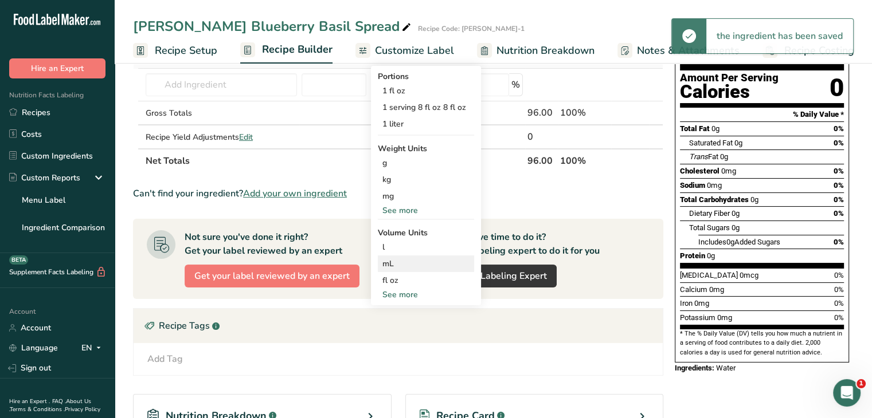
scroll to position [115, 0]
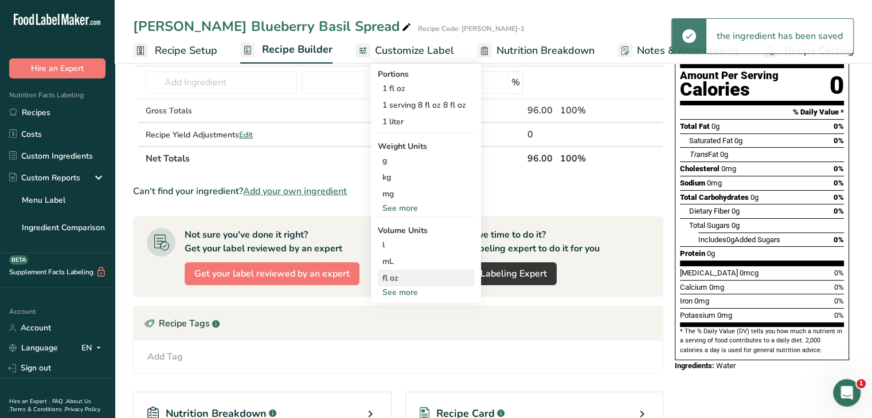
click at [406, 273] on div "fl oz" at bounding box center [425, 278] width 87 height 12
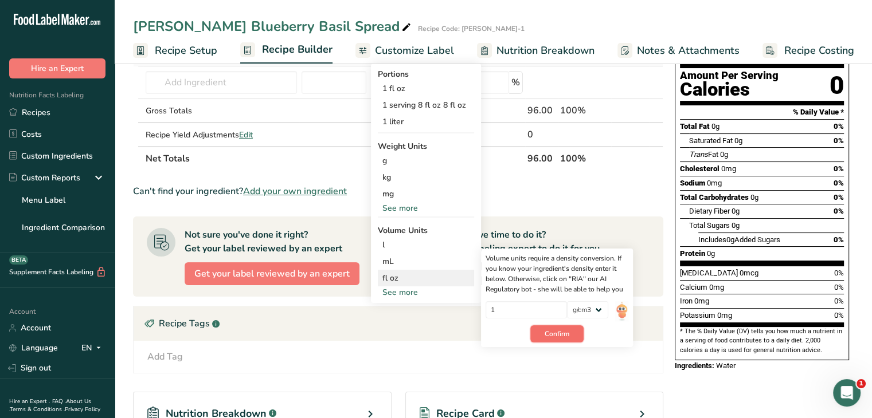
click at [564, 340] on button "Confirm" at bounding box center [556, 334] width 53 height 17
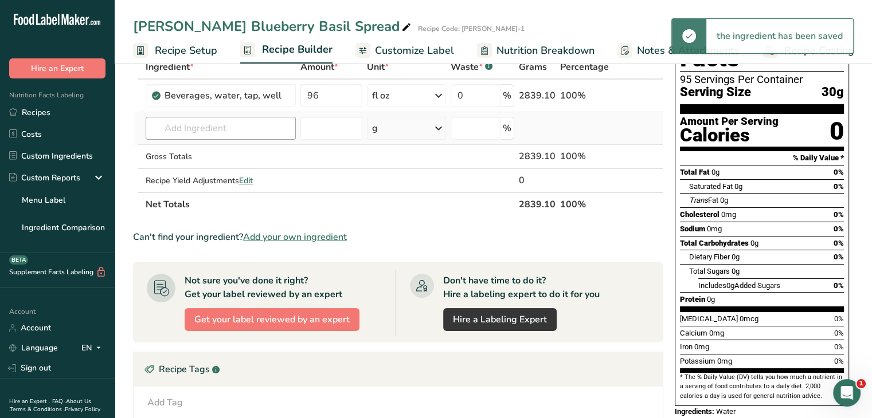
scroll to position [0, 0]
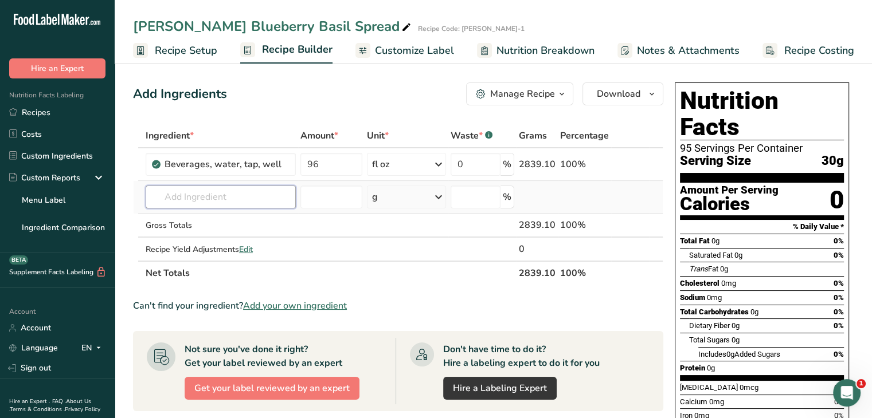
click at [199, 198] on input "text" at bounding box center [221, 197] width 150 height 23
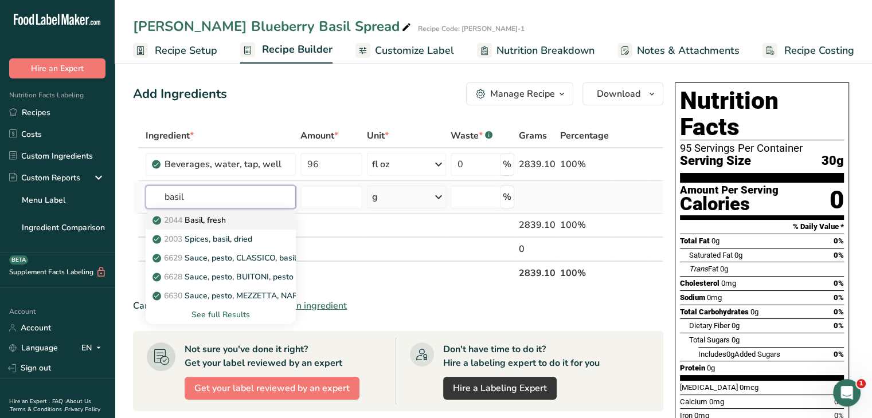
type input "basil"
click at [207, 222] on p "2044 Basil, fresh" at bounding box center [190, 220] width 71 height 12
type input "Basil, fresh"
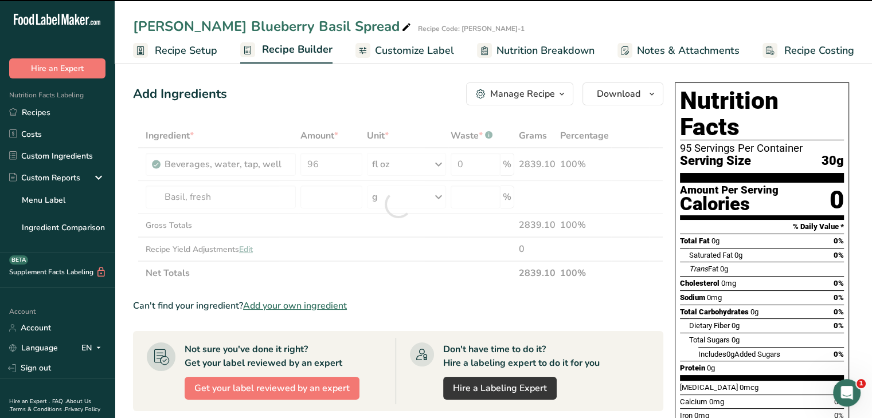
type input "0"
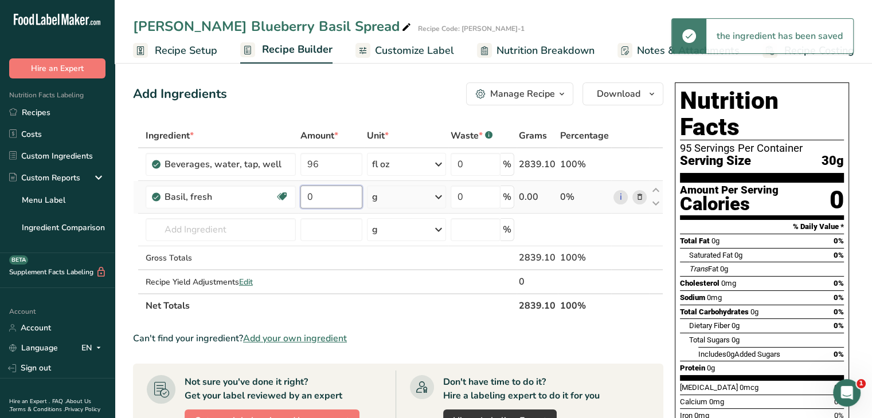
click at [348, 197] on input "0" at bounding box center [331, 197] width 62 height 23
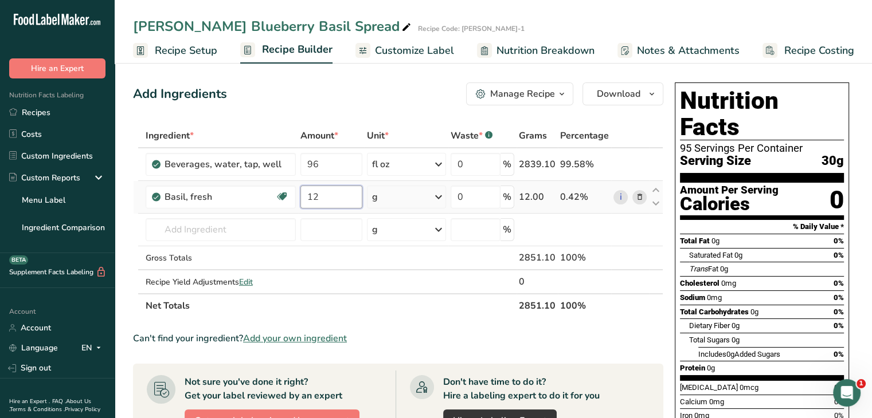
type input "12"
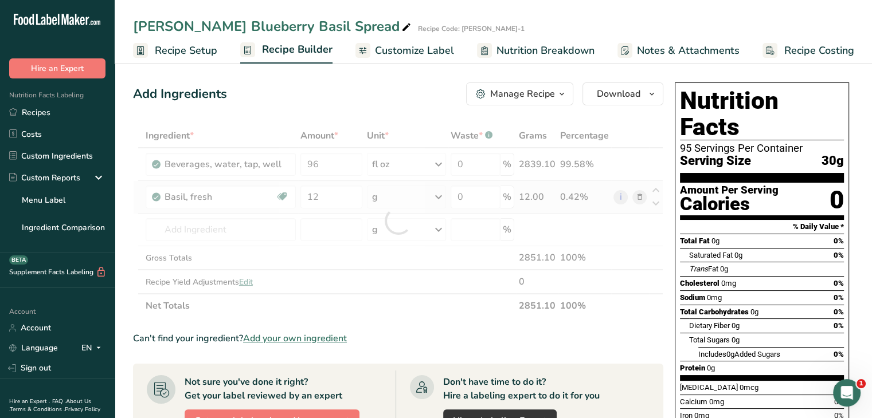
click at [438, 194] on div "Ingredient * Amount * Unit * Waste * .a-a{fill:#347362;}.b-a{fill:#fff;} Grams …" at bounding box center [398, 221] width 530 height 194
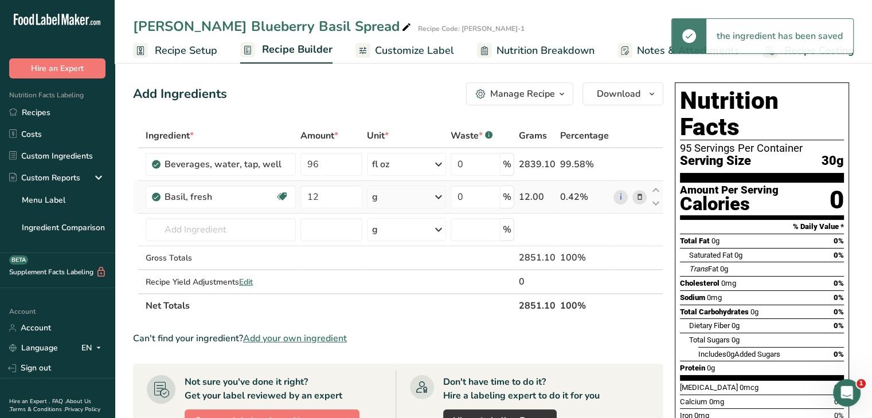
click at [438, 195] on icon at bounding box center [439, 197] width 14 height 21
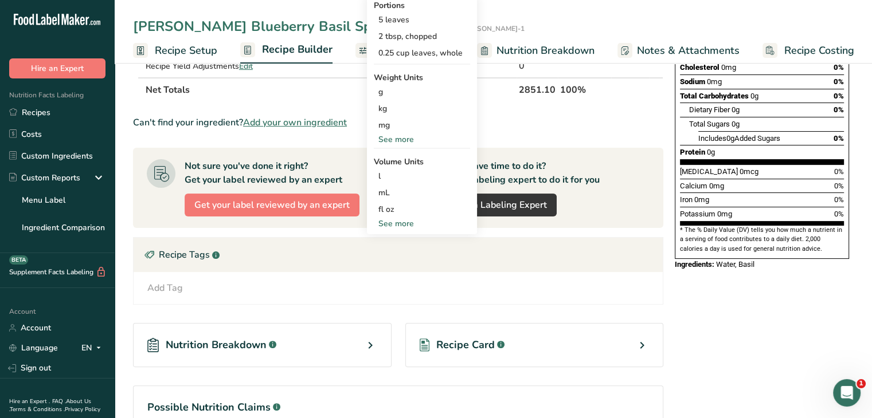
scroll to position [229, 0]
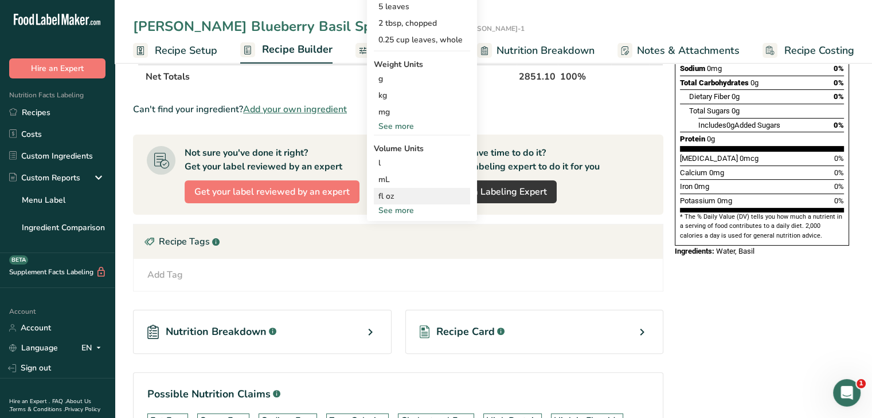
click at [400, 195] on div "fl oz" at bounding box center [421, 196] width 87 height 12
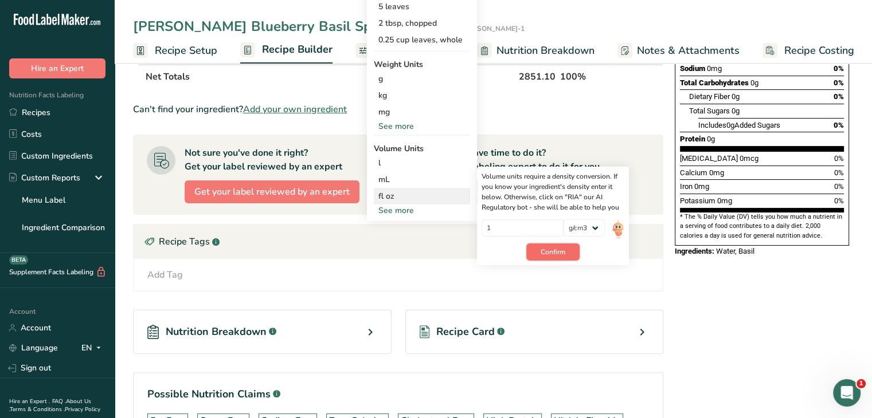
click at [566, 251] on button "Confirm" at bounding box center [552, 252] width 53 height 17
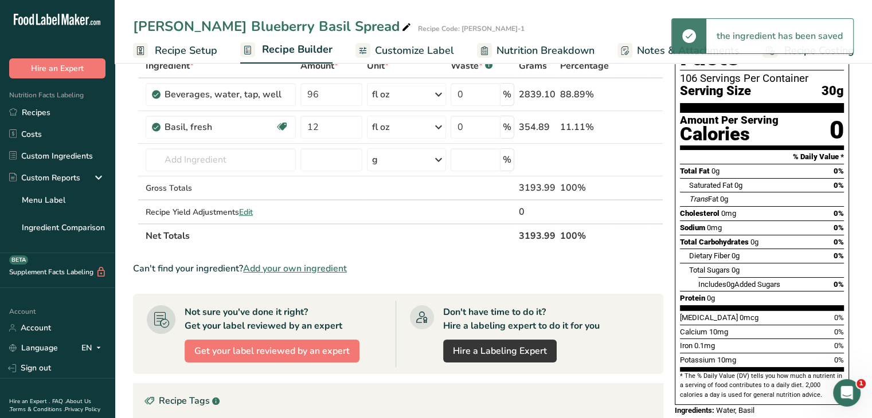
scroll to position [0, 0]
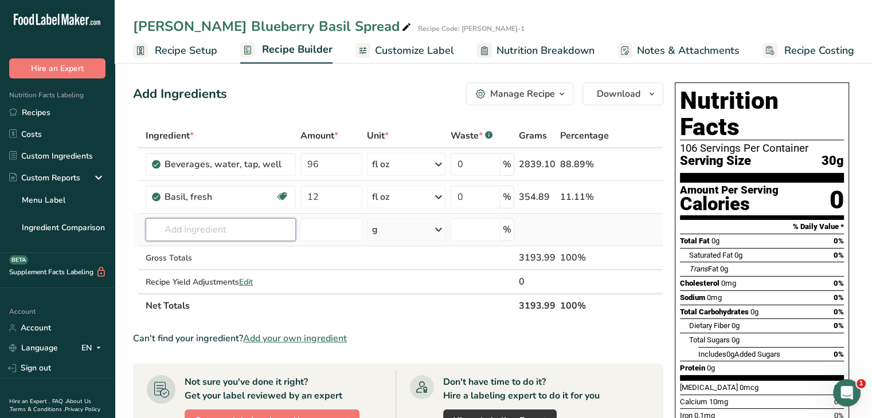
click at [223, 218] on input "text" at bounding box center [221, 229] width 150 height 23
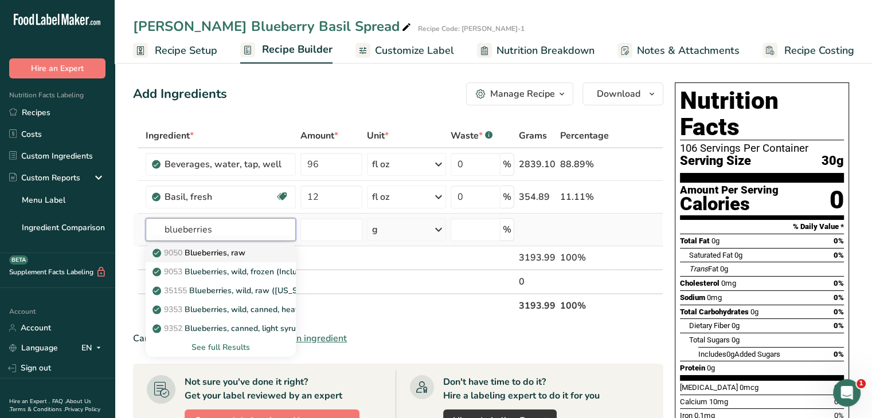
type input "blueberries"
click at [226, 254] on p "9050 Blueberries, raw" at bounding box center [200, 253] width 91 height 12
type input "Blueberries, raw"
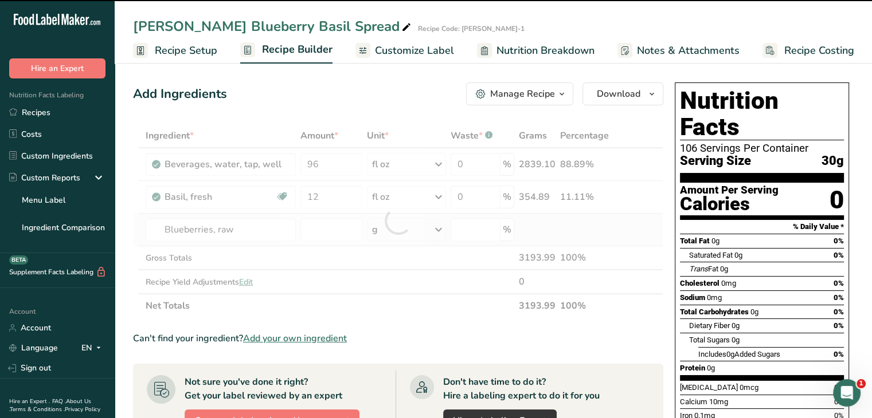
type input "0"
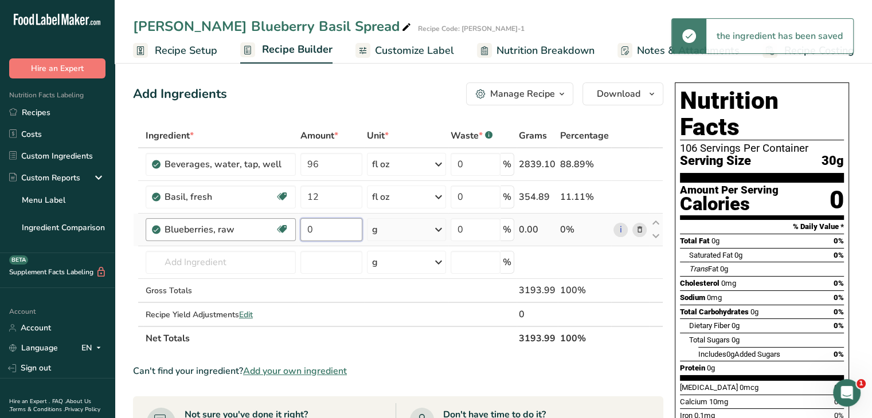
drag, startPoint x: 327, startPoint y: 234, endPoint x: 294, endPoint y: 233, distance: 33.3
click at [294, 233] on tr "Blueberries, raw Source of Antioxidants Dairy free Gluten free Vegan Vegetarian…" at bounding box center [398, 230] width 529 height 33
type input "96"
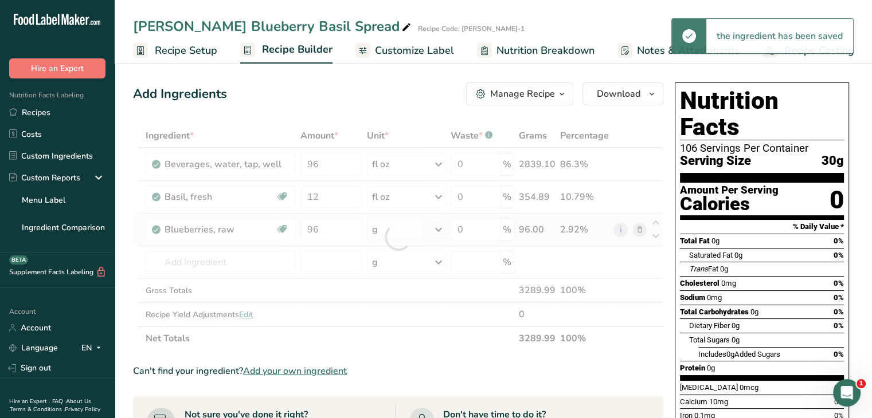
click at [436, 230] on div "Ingredient * Amount * Unit * Waste * .a-a{fill:#347362;}.b-a{fill:#fff;} Grams …" at bounding box center [398, 237] width 530 height 227
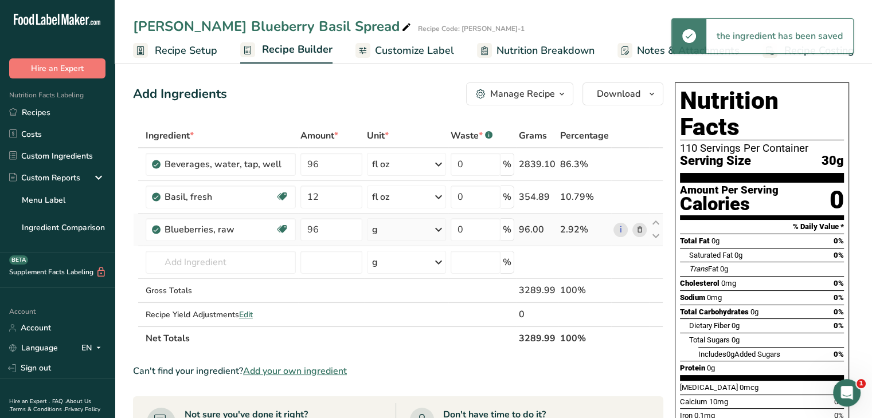
click at [440, 226] on icon at bounding box center [439, 230] width 14 height 21
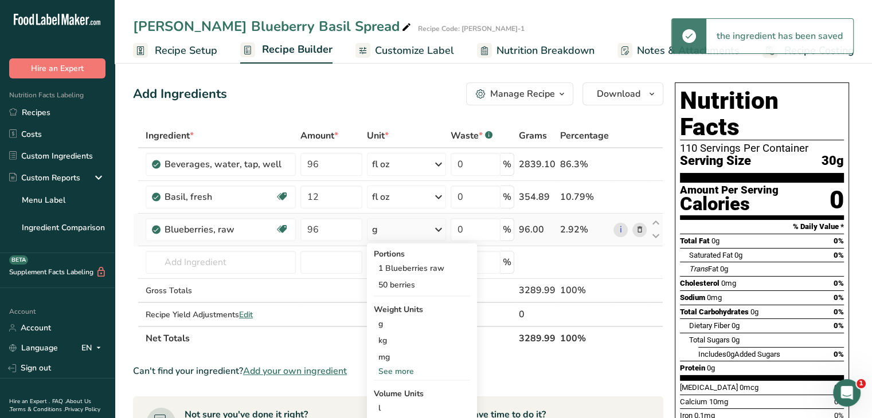
click at [409, 371] on div "See more" at bounding box center [422, 372] width 96 height 12
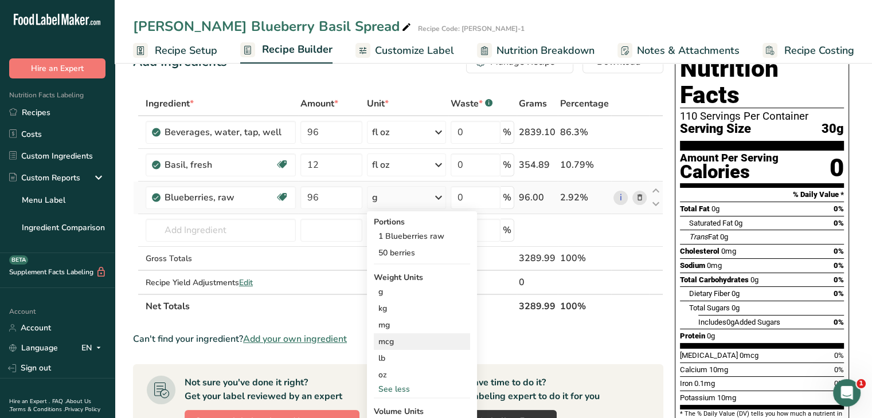
scroll to position [57, 0]
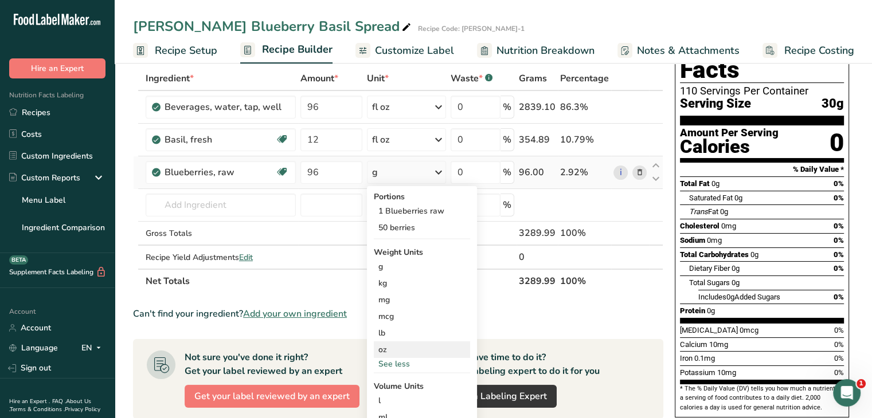
click at [403, 355] on div "oz" at bounding box center [422, 350] width 96 height 17
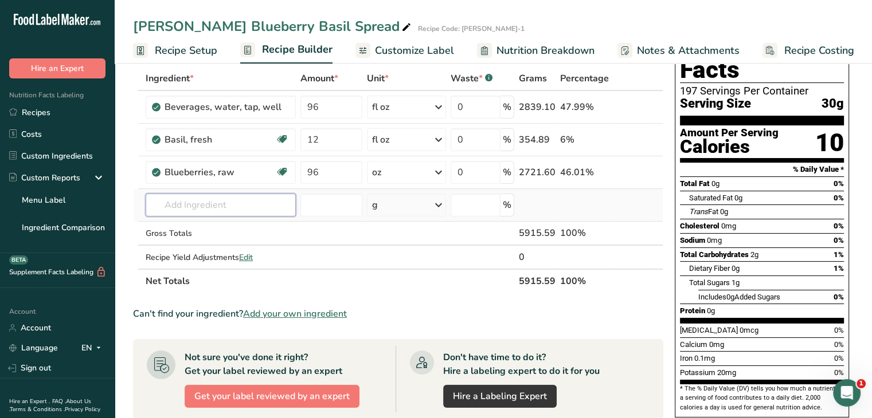
click at [227, 195] on input "text" at bounding box center [221, 205] width 150 height 23
type input "apple cider vine"
click at [258, 230] on div "Apple Cider Vinegar" at bounding box center [211, 228] width 113 height 12
type input "Apple Cider Vinegar"
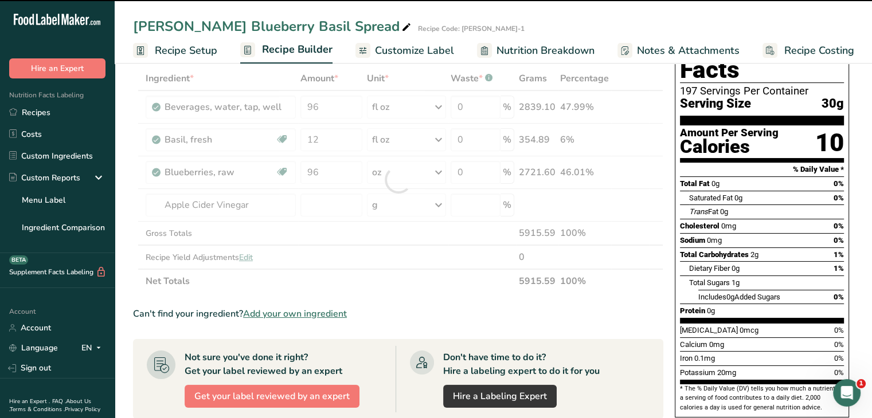
click at [335, 207] on div at bounding box center [398, 179] width 530 height 227
type input "0"
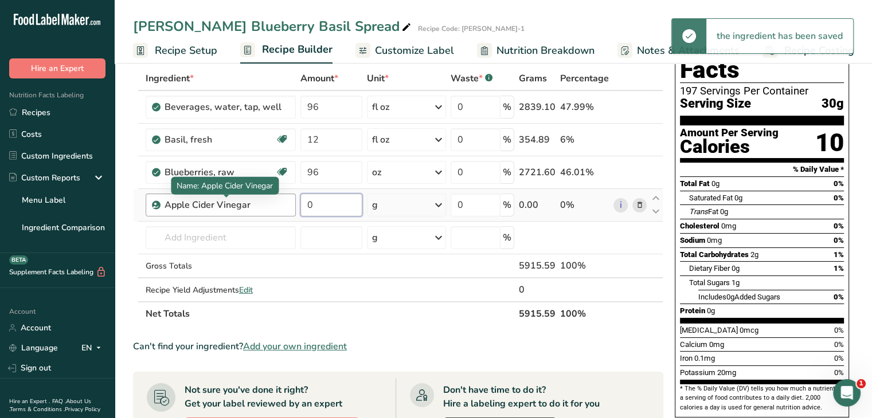
drag, startPoint x: 330, startPoint y: 207, endPoint x: 254, endPoint y: 201, distance: 75.9
click at [254, 201] on tr "Apple Cider Vinegar 0 g Weight Units g kg mg See more Volume Units l Volume uni…" at bounding box center [398, 205] width 529 height 33
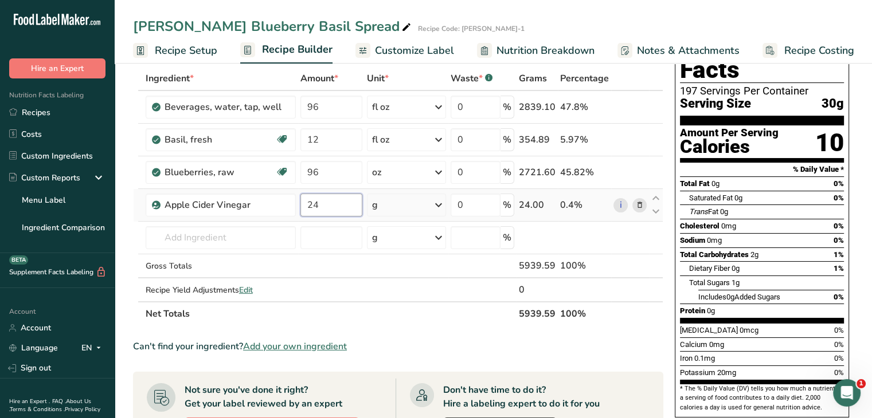
type input "24"
click at [438, 209] on div "Ingredient * Amount * Unit * Waste * .a-a{fill:#347362;}.b-a{fill:#fff;} Grams …" at bounding box center [398, 196] width 530 height 260
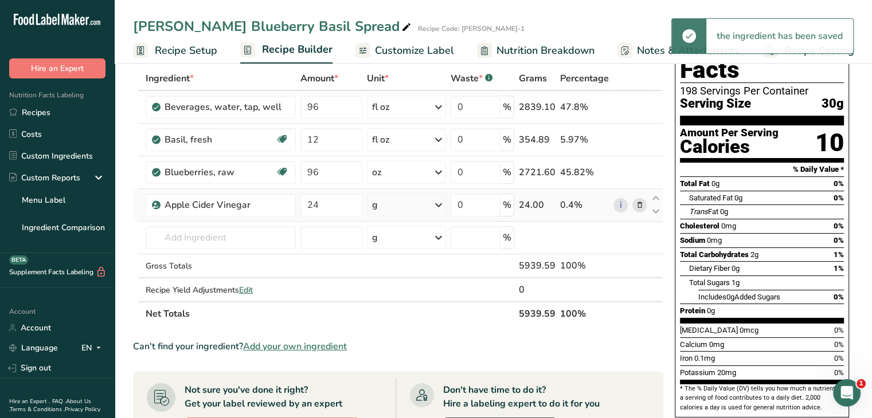
click at [438, 203] on icon at bounding box center [439, 205] width 14 height 21
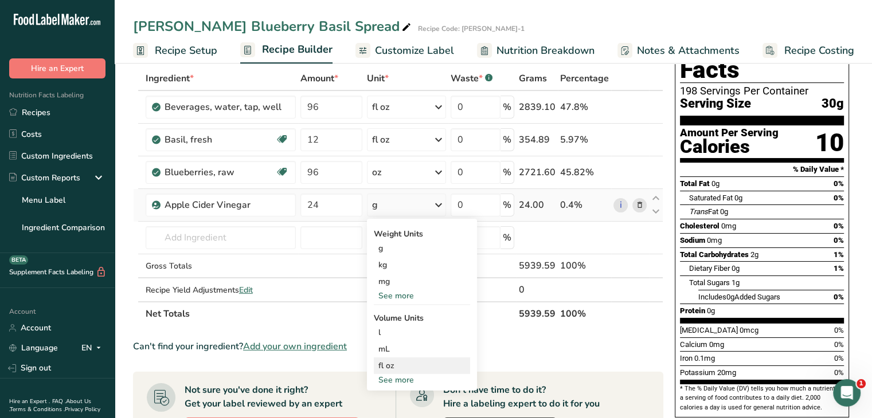
click at [390, 358] on div "fl oz Volume units require a density conversion. If you know your ingredient's …" at bounding box center [422, 366] width 96 height 17
click at [401, 362] on div "fl oz" at bounding box center [421, 366] width 87 height 12
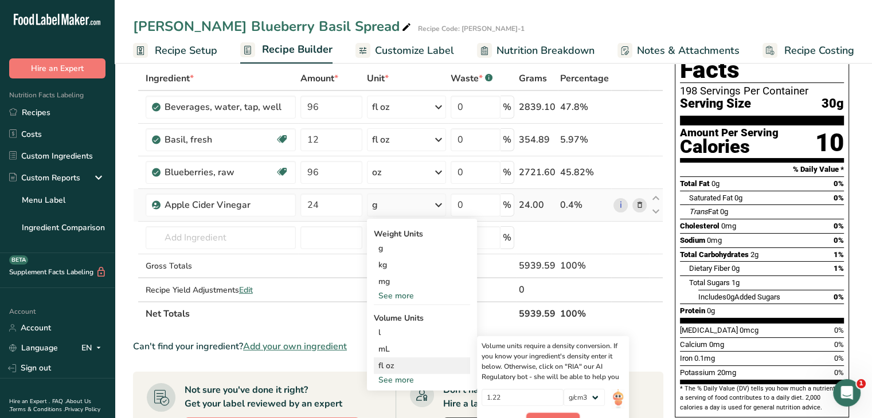
click at [578, 416] on button "Confirm" at bounding box center [552, 421] width 53 height 17
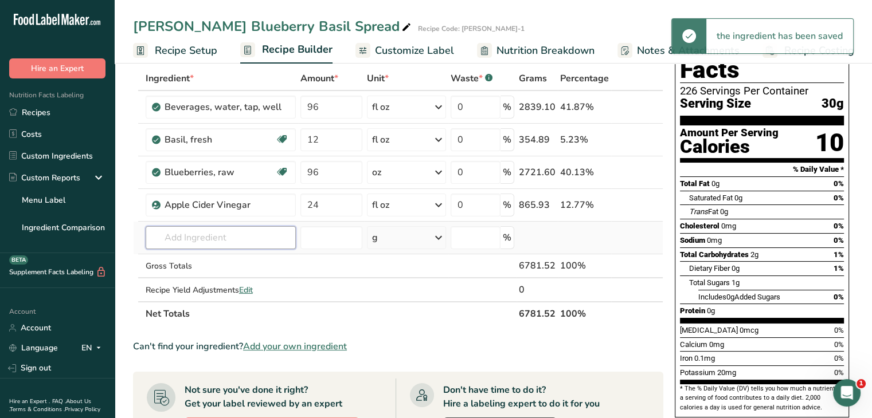
drag, startPoint x: 261, startPoint y: 246, endPoint x: 266, endPoint y: 252, distance: 7.3
click at [261, 246] on input "text" at bounding box center [221, 237] width 150 height 23
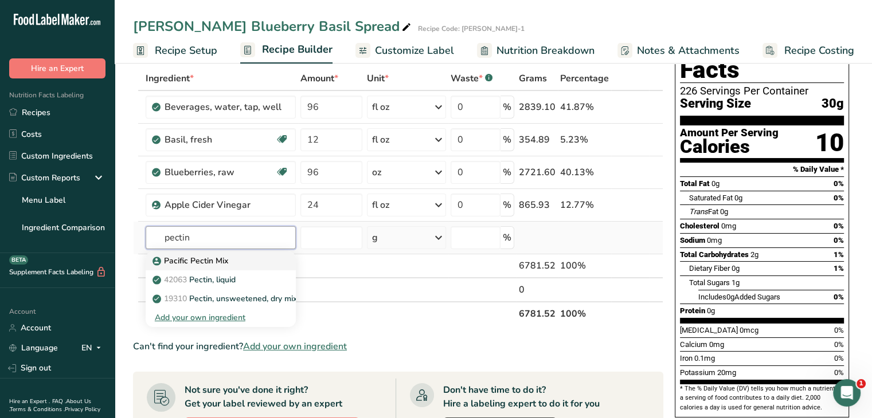
type input "pectin"
click at [225, 267] on link "Pacific Pectin Mix" at bounding box center [221, 261] width 150 height 19
type input "Pacific Pectin Mix"
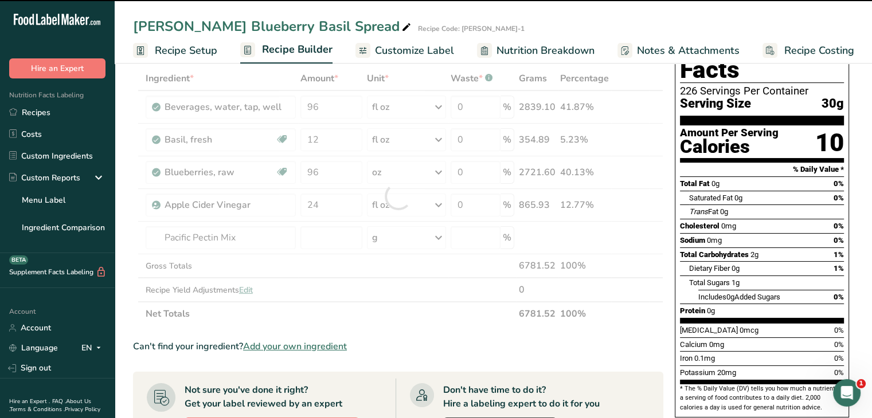
type input "0"
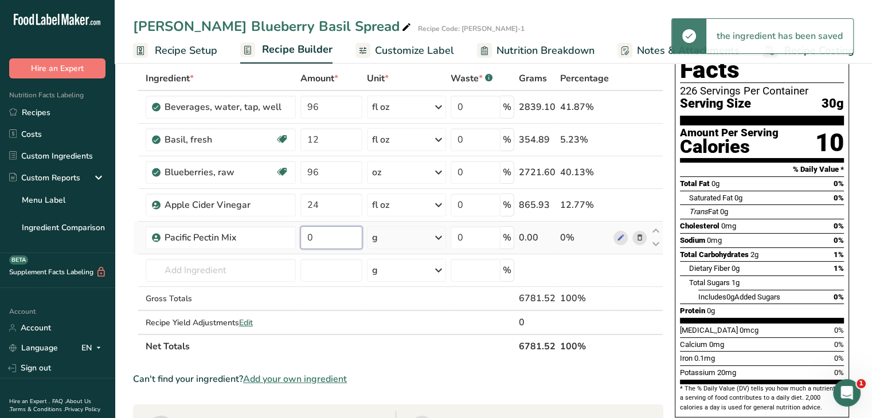
drag, startPoint x: 332, startPoint y: 240, endPoint x: 297, endPoint y: 244, distance: 34.6
click at [298, 244] on td "0" at bounding box center [331, 238] width 66 height 33
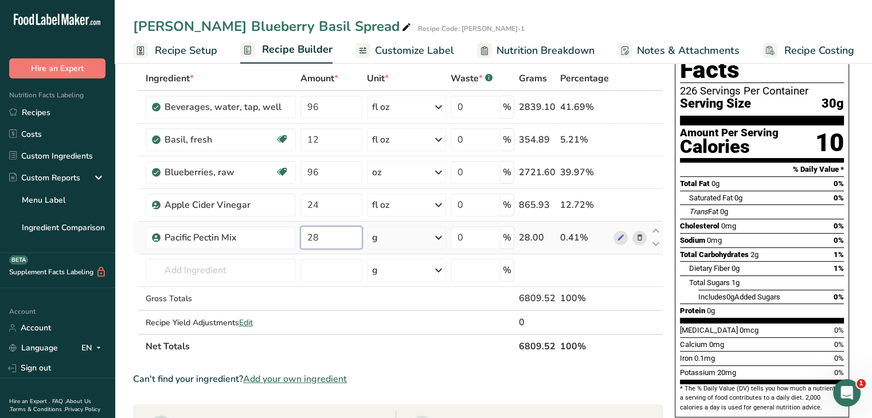
type input "28"
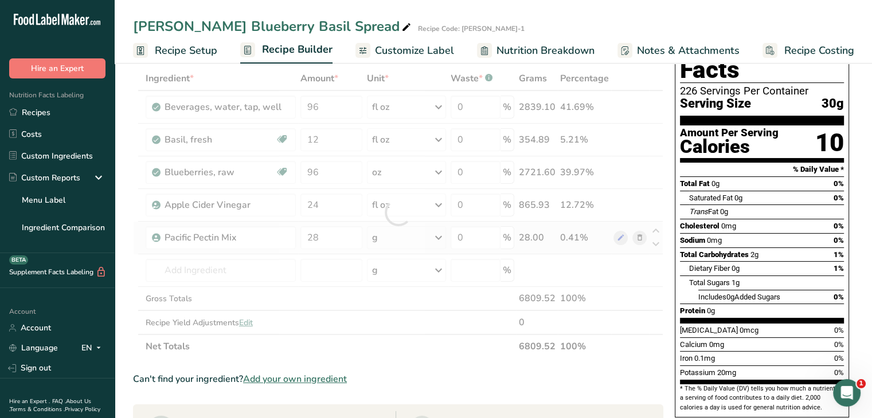
click at [442, 233] on div "Ingredient * Amount * Unit * Waste * .a-a{fill:#347362;}.b-a{fill:#fff;} Grams …" at bounding box center [398, 212] width 530 height 292
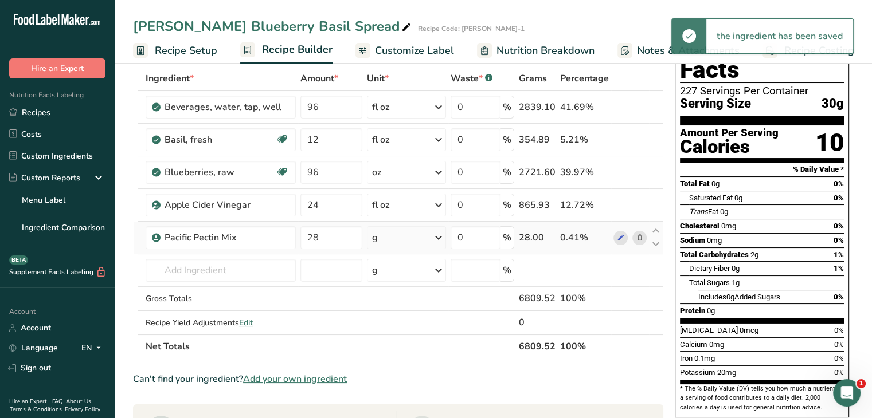
click at [438, 238] on icon at bounding box center [439, 238] width 14 height 21
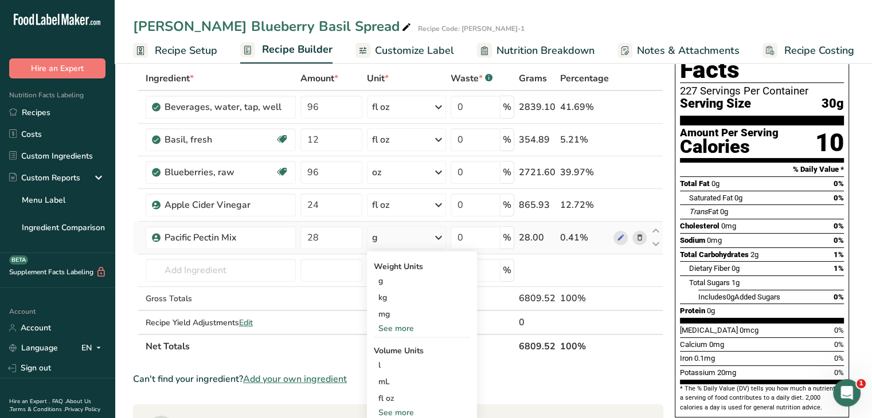
click at [391, 328] on div "See more" at bounding box center [422, 329] width 96 height 12
click at [404, 368] on div "oz" at bounding box center [422, 364] width 96 height 17
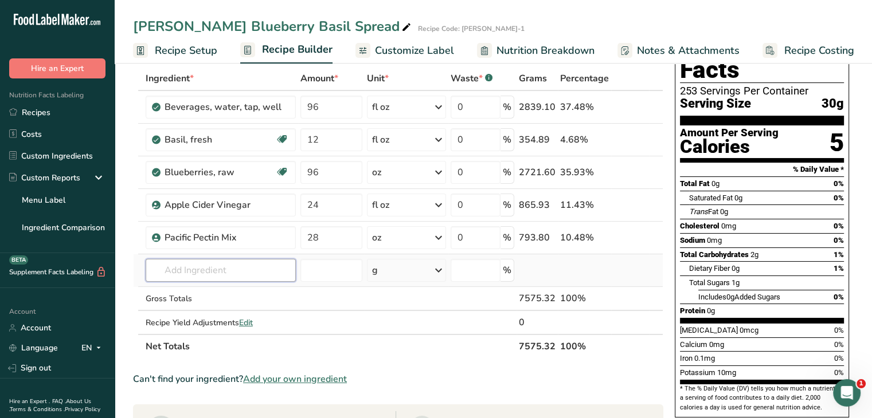
click at [274, 272] on input "text" at bounding box center [221, 270] width 150 height 23
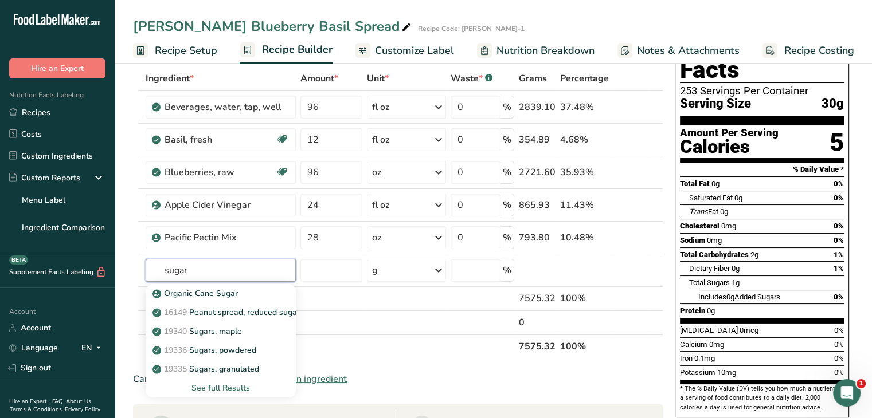
type input "sugar"
click at [268, 369] on link "19335 Sugars, granulated" at bounding box center [221, 369] width 150 height 19
type input "Sugars, granulated"
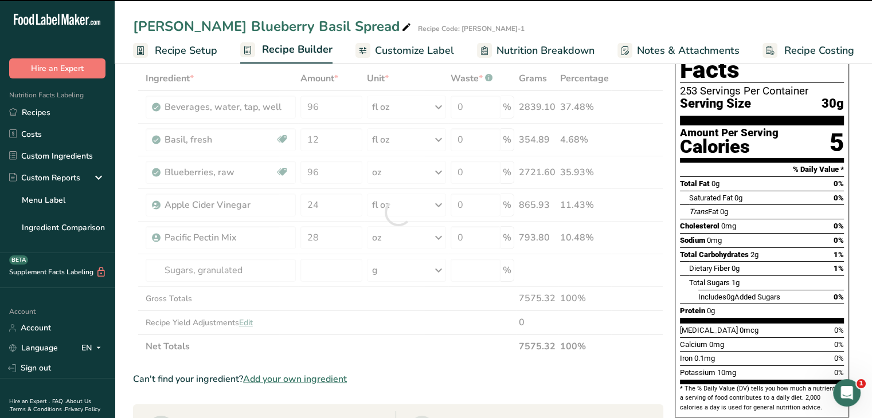
type input "0"
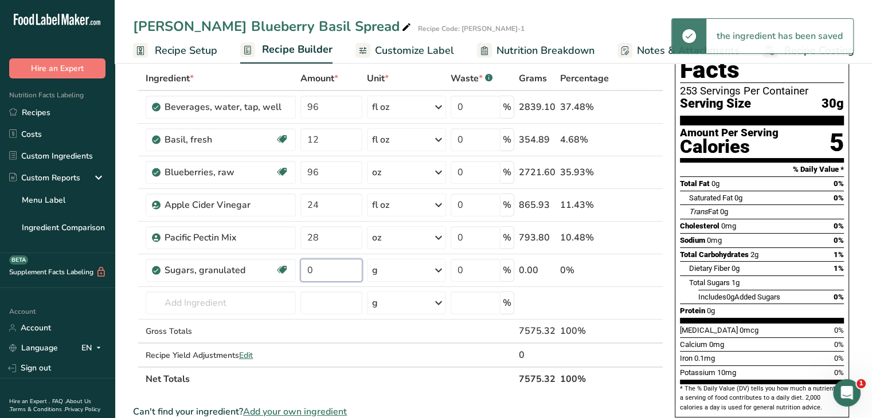
click at [343, 276] on input "0" at bounding box center [331, 270] width 62 height 23
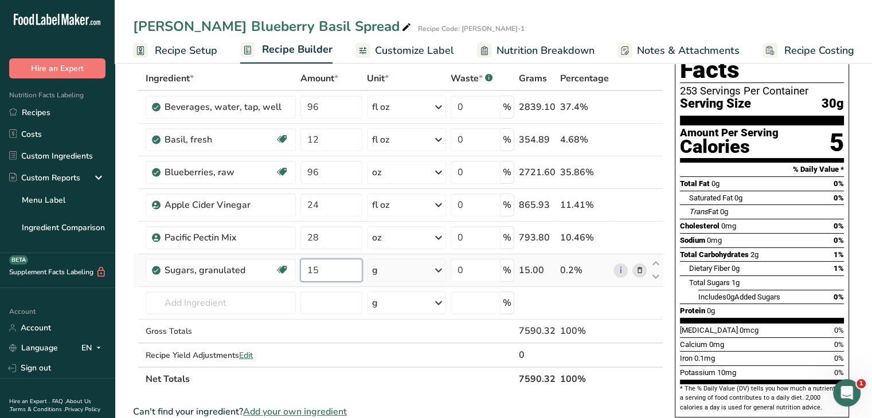
type input "15"
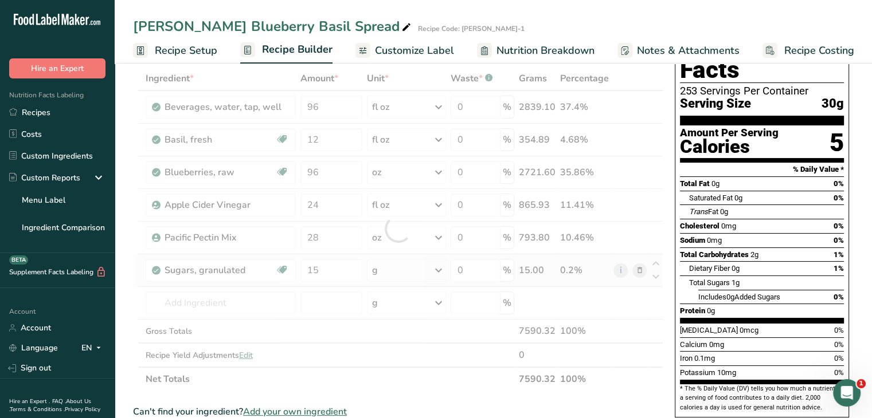
click at [442, 276] on div "Ingredient * Amount * Unit * Waste * .a-a{fill:#347362;}.b-a{fill:#fff;} Grams …" at bounding box center [398, 228] width 530 height 325
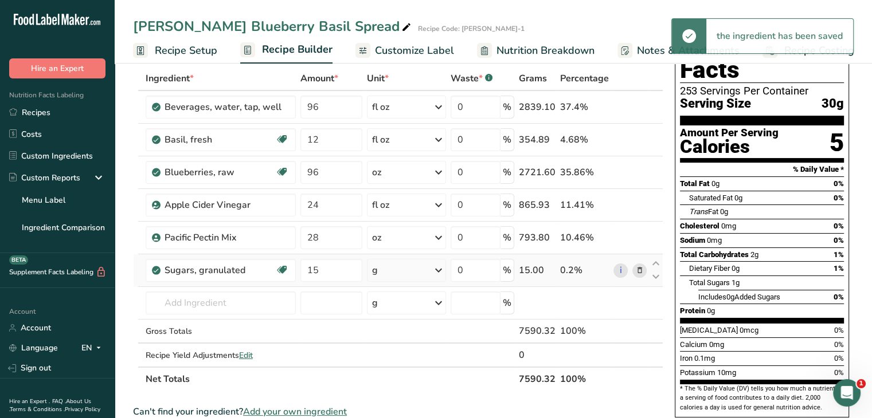
click at [442, 273] on icon at bounding box center [439, 270] width 14 height 21
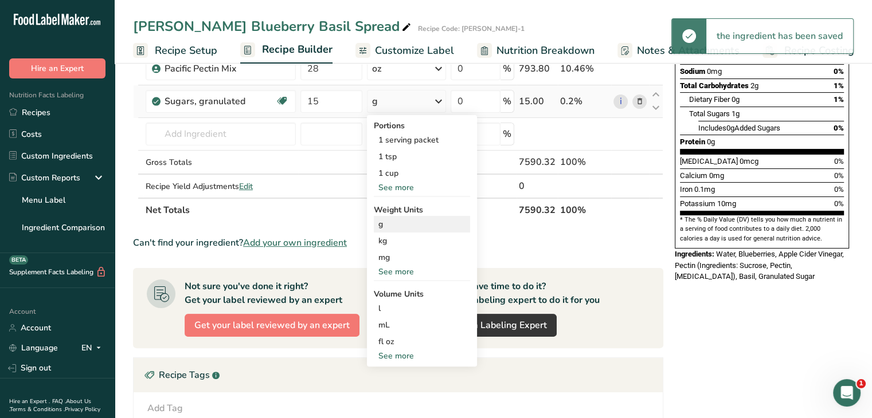
scroll to position [287, 0]
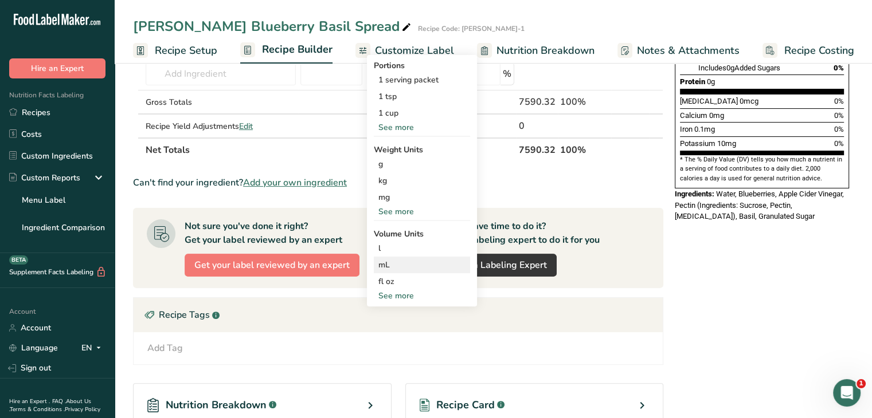
click at [413, 266] on div "mL" at bounding box center [421, 265] width 87 height 12
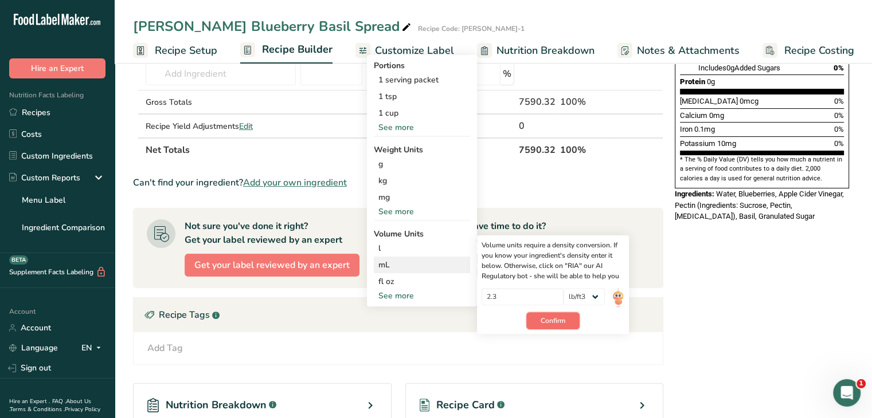
click at [546, 319] on span "Confirm" at bounding box center [553, 321] width 25 height 10
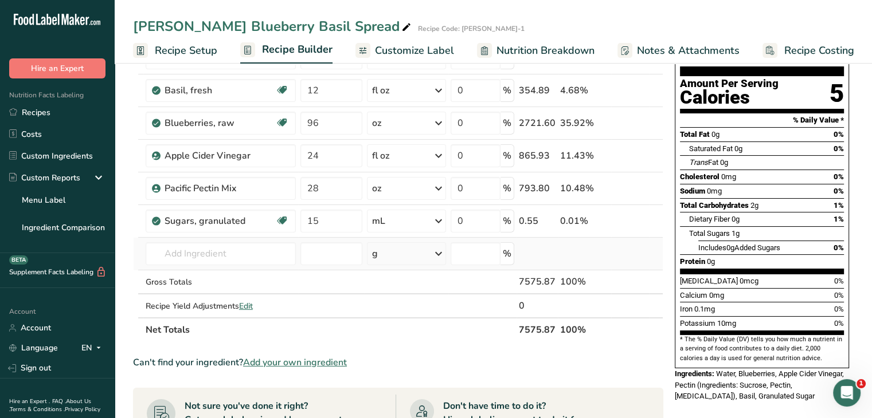
scroll to position [40, 0]
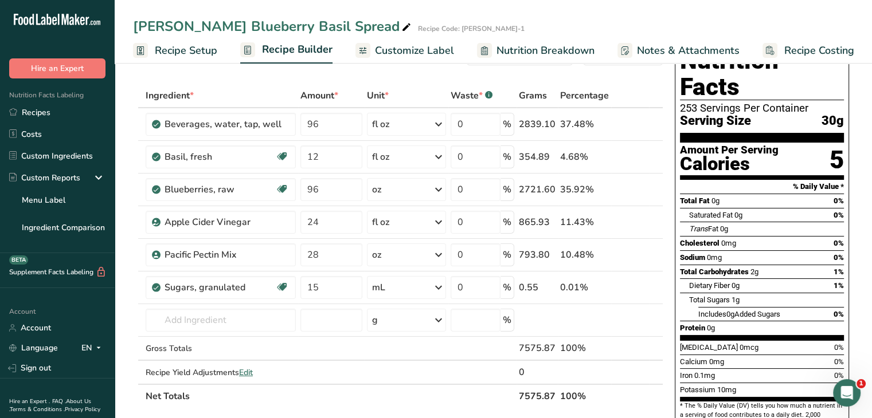
click at [408, 49] on span "Customize Label" at bounding box center [414, 50] width 79 height 15
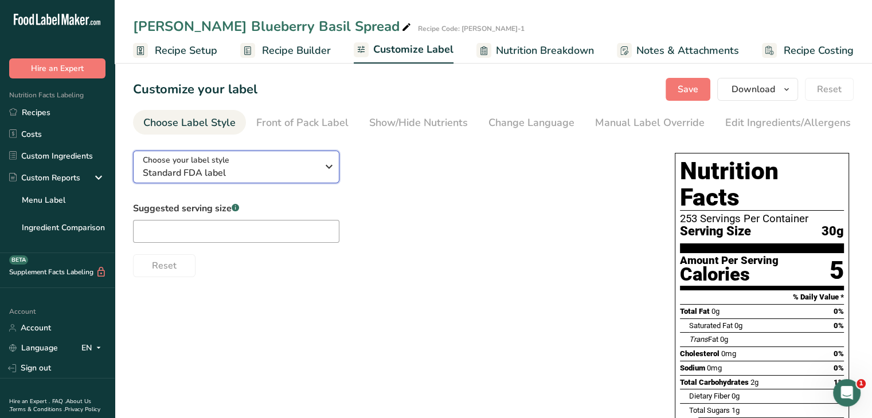
click at [334, 169] on icon "button" at bounding box center [329, 166] width 14 height 21
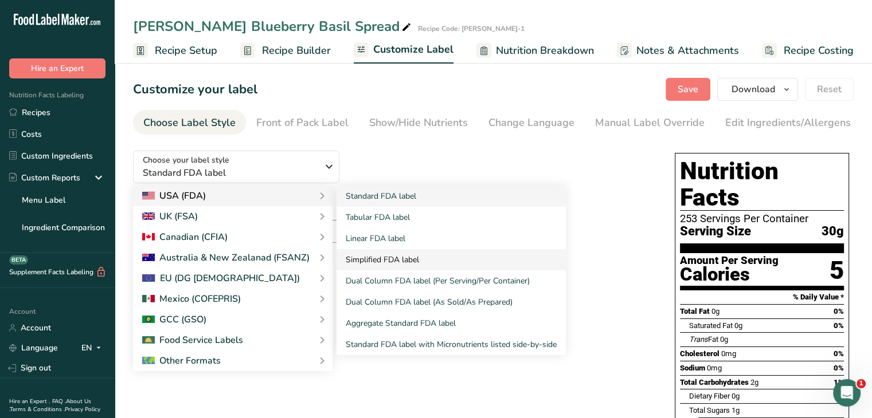
click at [408, 256] on link "Simplified FDA label" at bounding box center [450, 259] width 229 height 21
